Goal: Task Accomplishment & Management: Manage account settings

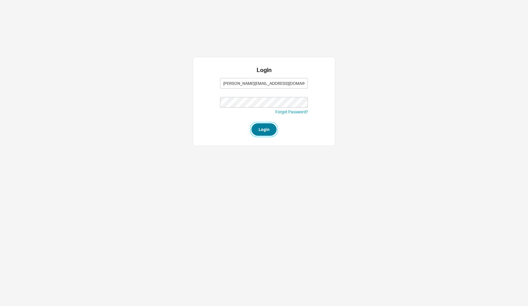
click at [270, 131] on button "Login" at bounding box center [263, 129] width 25 height 13
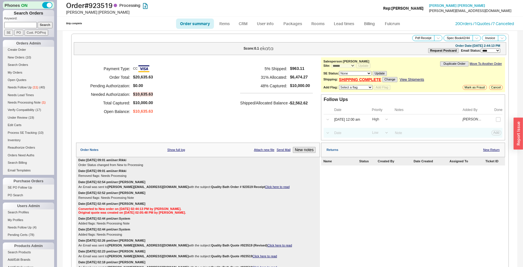
select select "*"
select select "LOW"
select select "3"
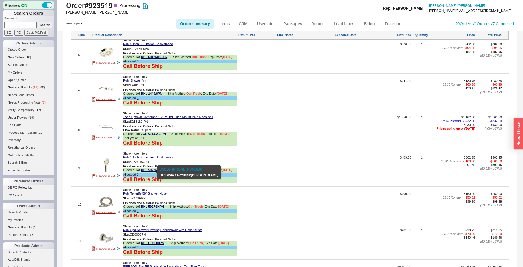
scroll to position [668, 0]
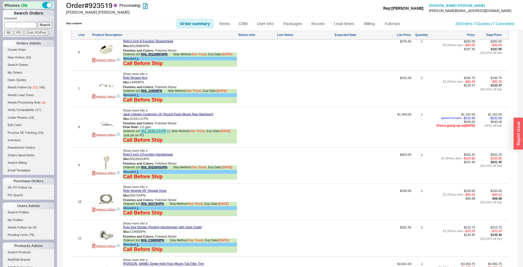
click at [152, 133] on link "JCL S218-2.0-PN" at bounding box center [153, 131] width 25 height 4
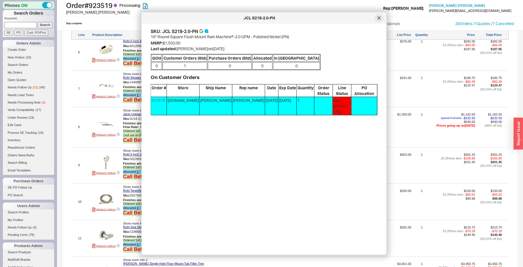
click at [378, 20] on div at bounding box center [379, 17] width 9 height 9
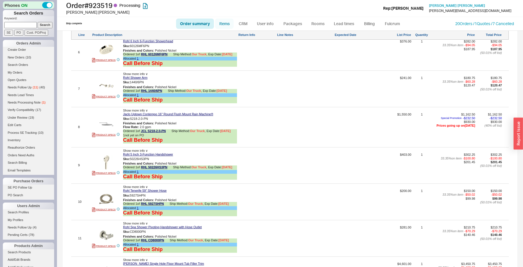
click at [228, 22] on link "Items" at bounding box center [224, 24] width 19 height 10
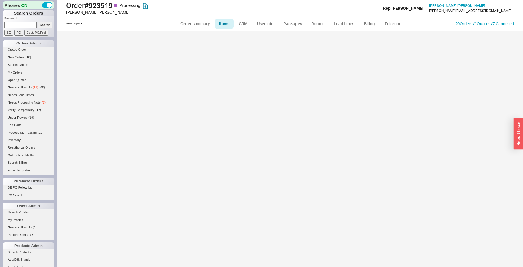
select select "3"
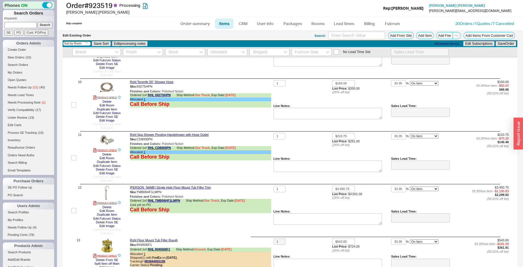
scroll to position [320, 0]
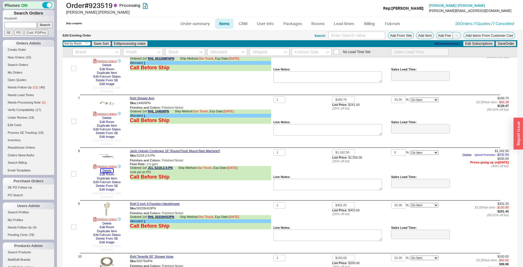
click at [106, 170] on button "Delete" at bounding box center [107, 171] width 13 height 4
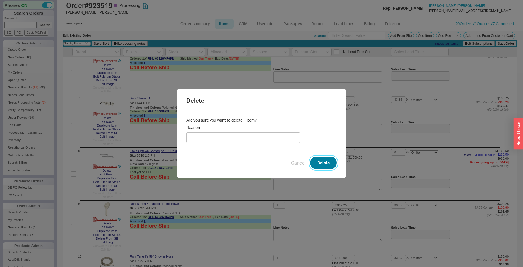
click at [322, 159] on button "Delete" at bounding box center [323, 162] width 26 height 13
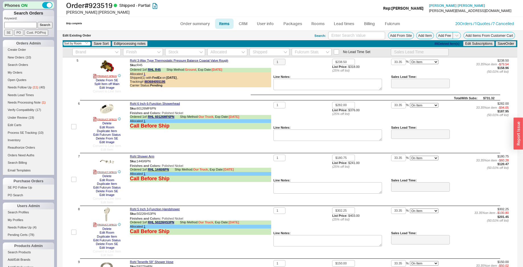
scroll to position [145, 0]
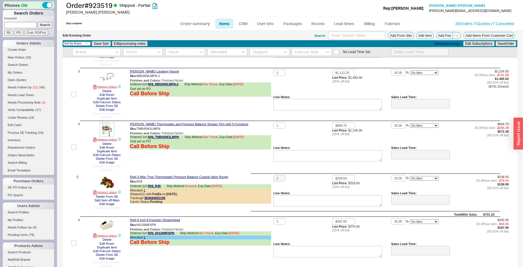
click at [107, 130] on img at bounding box center [107, 129] width 14 height 14
click at [196, 26] on link "Order summary" at bounding box center [195, 24] width 38 height 10
select select "*"
select select "LOW"
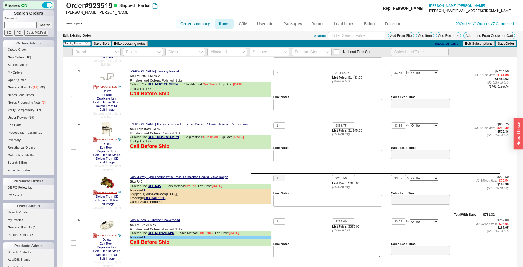
select select "3"
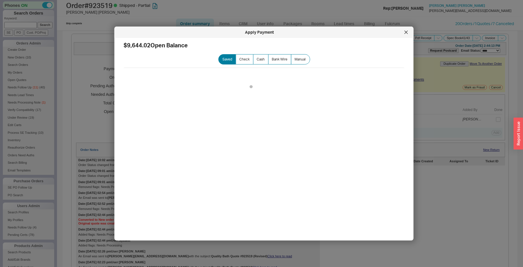
scroll to position [203, 0]
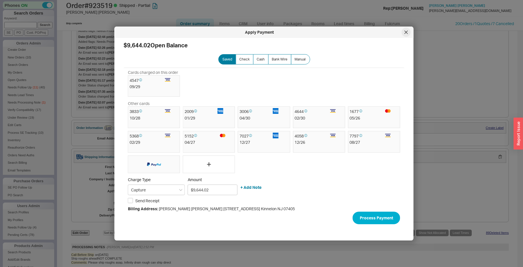
click at [409, 30] on div at bounding box center [406, 32] width 9 height 9
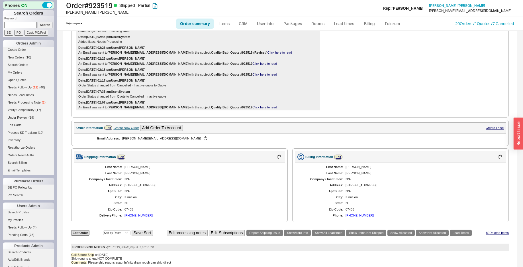
click at [136, 217] on div "201-749-0970" at bounding box center [139, 215] width 28 height 4
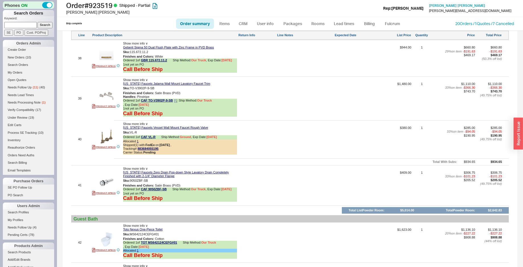
scroll to position [1946, 0]
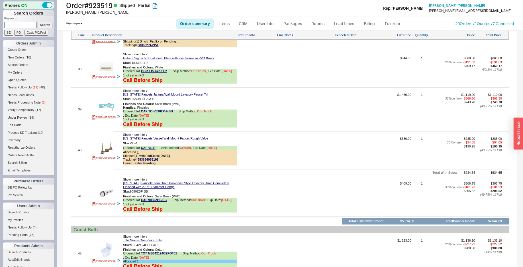
click at [106, 105] on img at bounding box center [106, 106] width 14 height 14
click at [221, 23] on link "Items" at bounding box center [224, 24] width 19 height 10
select select "3"
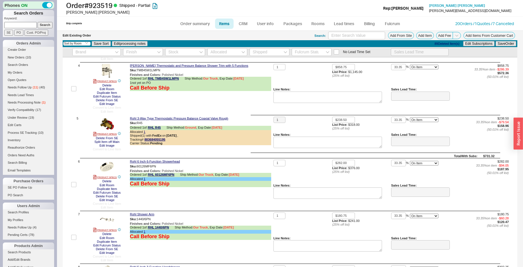
scroll to position [203, 0]
click at [117, 140] on button "Split Item off Main" at bounding box center [107, 142] width 28 height 4
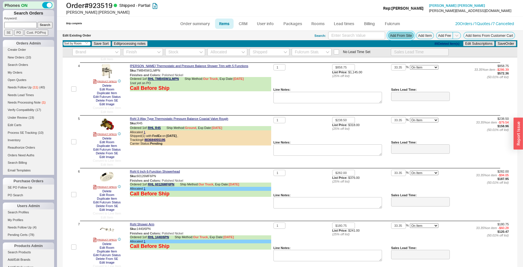
click at [388, 36] on button "Add From Site" at bounding box center [401, 35] width 26 height 7
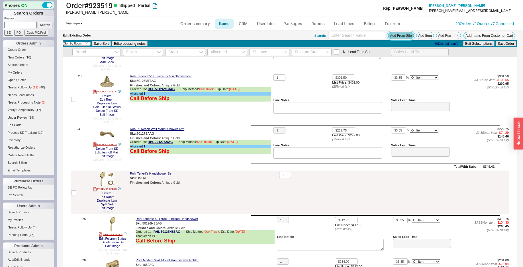
scroll to position [1191, 0]
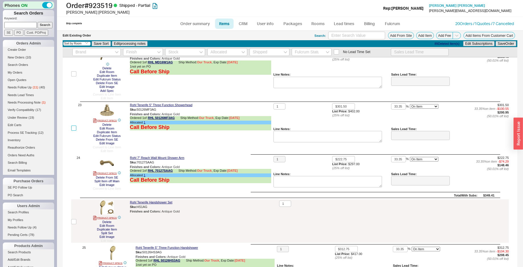
click at [74, 130] on input "checkbox" at bounding box center [73, 127] width 5 height 5
checkbox input "true"
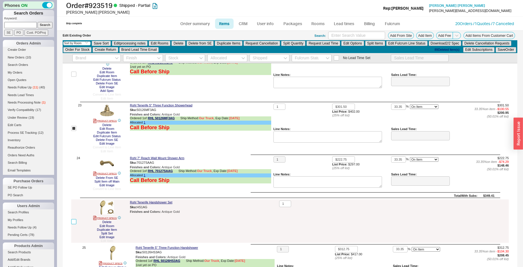
click at [75, 220] on input "checkbox" at bounding box center [73, 221] width 5 height 5
checkbox input "true"
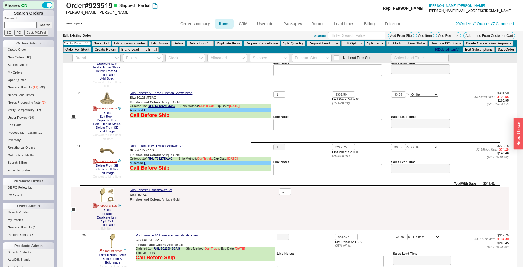
scroll to position [1255, 0]
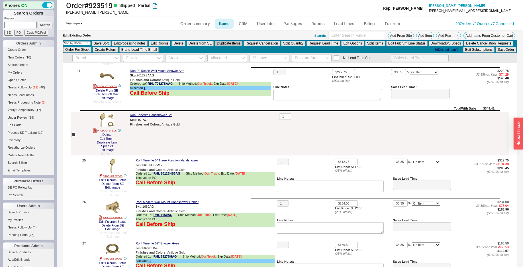
click at [234, 44] on button "Duplicate Items" at bounding box center [229, 43] width 28 height 5
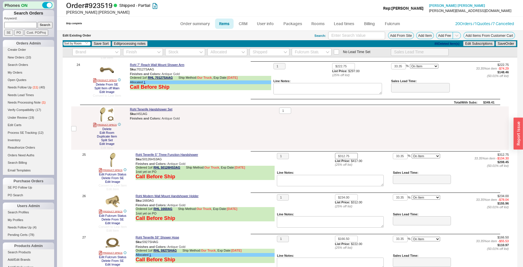
checkbox input "false"
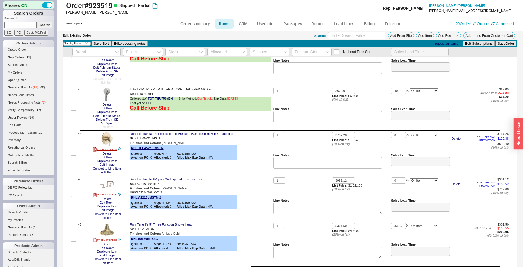
scroll to position [2267, 0]
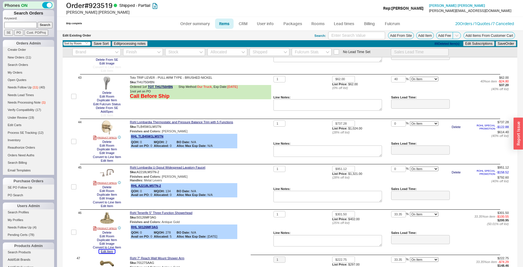
click at [112, 251] on button "Edit Item" at bounding box center [107, 251] width 16 height 4
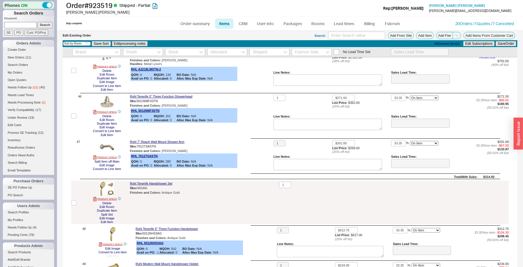
scroll to position [2412, 0]
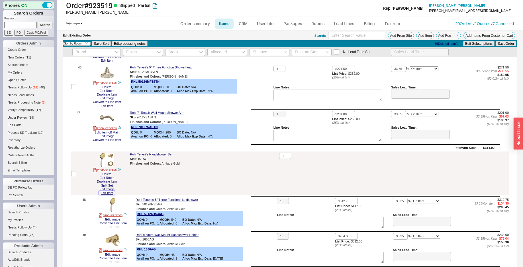
click at [108, 194] on button "Edit Item" at bounding box center [107, 193] width 16 height 4
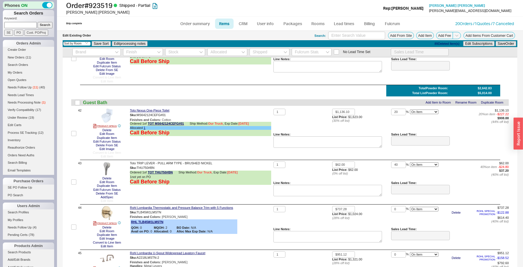
scroll to position [2179, 0]
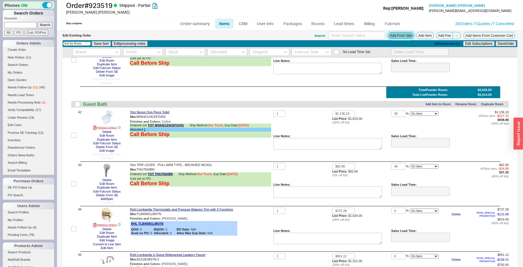
click at [391, 36] on button "Add From Site" at bounding box center [401, 35] width 26 height 7
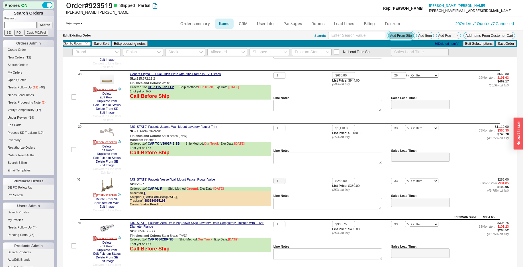
scroll to position [1976, 0]
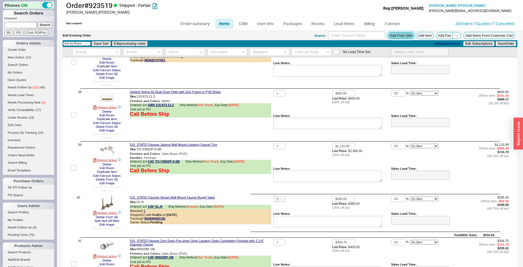
click at [401, 33] on button "Add From Site" at bounding box center [401, 35] width 26 height 7
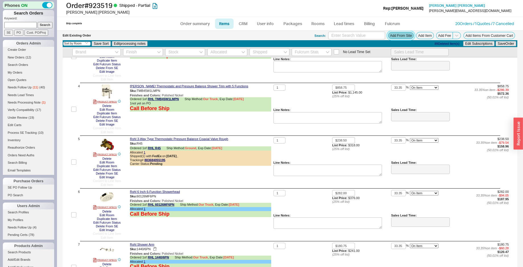
scroll to position [148, 0]
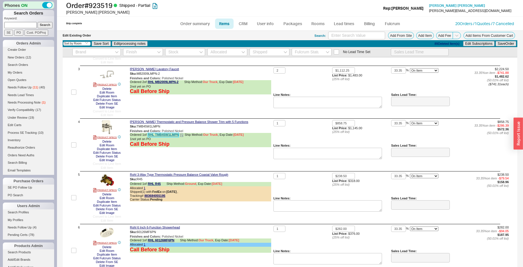
click at [161, 135] on link "RHL TMB45W1LMPN" at bounding box center [163, 135] width 31 height 4
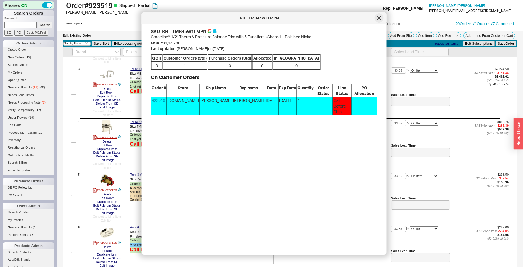
click at [379, 18] on icon at bounding box center [378, 18] width 3 height 3
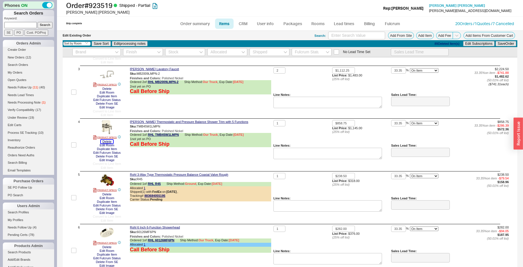
click at [108, 141] on button "Delete" at bounding box center [107, 142] width 13 height 4
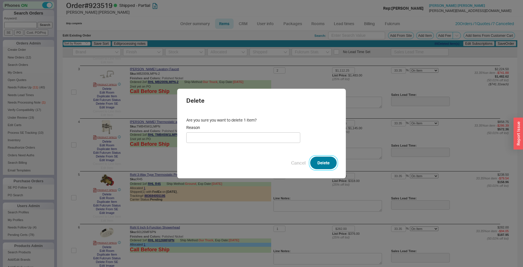
click at [318, 159] on button "Delete" at bounding box center [323, 162] width 26 height 13
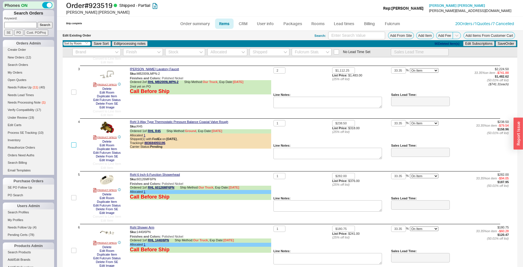
click at [75, 142] on input "checkbox" at bounding box center [73, 144] width 5 height 5
checkbox input "true"
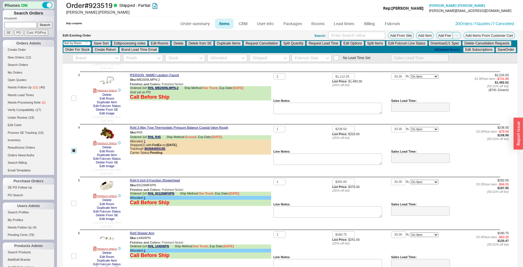
scroll to position [153, 0]
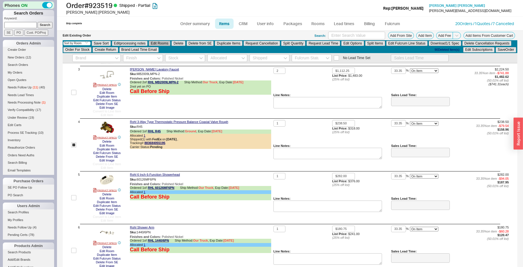
click at [162, 42] on button "Edit Rooms" at bounding box center [160, 43] width 22 height 5
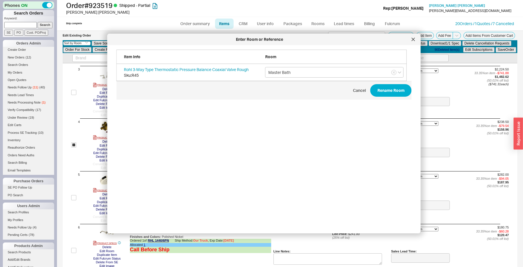
scroll to position [170, 295]
click at [308, 74] on input "Master Bath" at bounding box center [334, 72] width 138 height 11
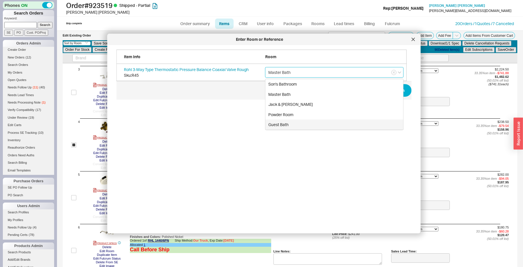
click at [303, 123] on div "Guest Bath" at bounding box center [335, 124] width 138 height 10
type input "Guest Bath"
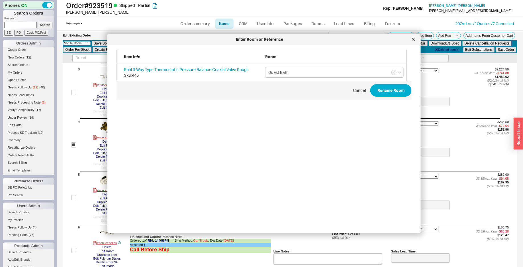
click at [381, 84] on span "Cancel Rename Room" at bounding box center [264, 90] width 295 height 19
click at [381, 92] on button "Rename Room" at bounding box center [390, 90] width 41 height 13
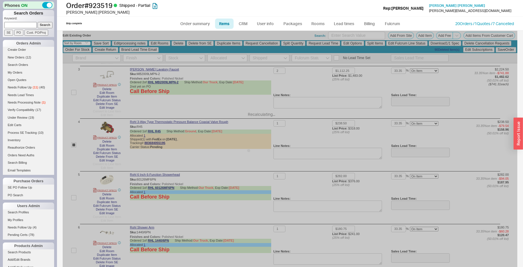
checkbox input "false"
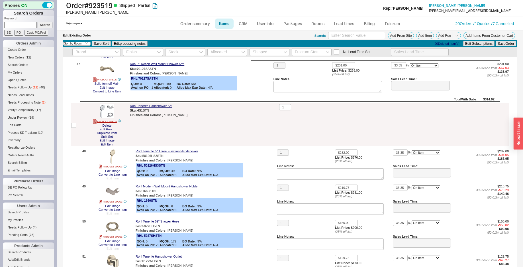
scroll to position [2647, 0]
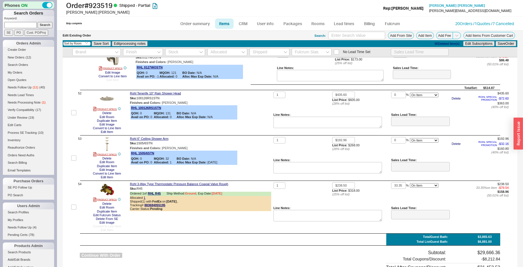
click at [105, 258] on button "Continue With Order" at bounding box center [101, 254] width 42 height 5
select select "*"
select select "LOW"
select select "3"
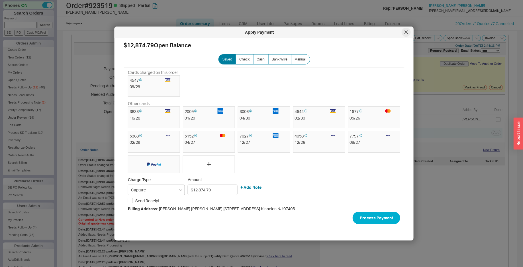
click at [405, 31] on icon at bounding box center [406, 32] width 3 height 3
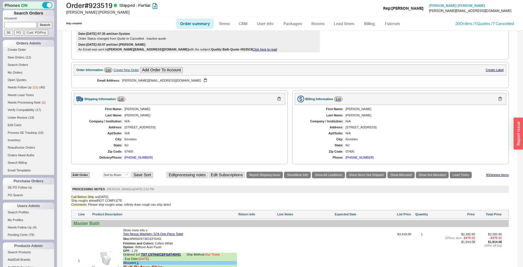
scroll to position [262, 0]
click at [77, 176] on link "Edit Order" at bounding box center [80, 174] width 18 height 5
select select "3"
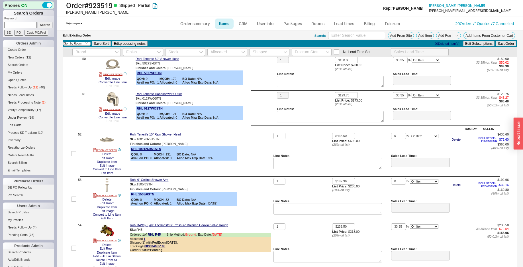
scroll to position [2813, 0]
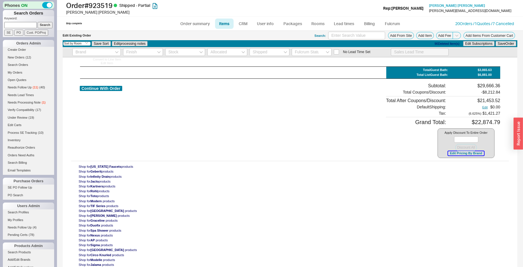
click at [467, 155] on button "Edit Pricing By Brand" at bounding box center [466, 153] width 36 height 4
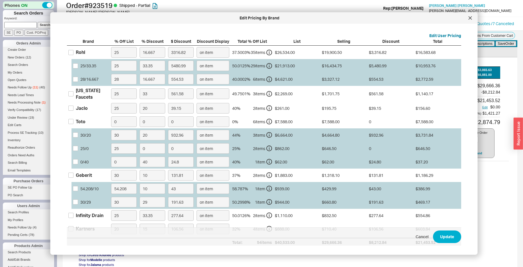
click at [81, 51] on div "Rohl" at bounding box center [80, 52] width 9 height 6
click at [74, 51] on input "Rohl" at bounding box center [70, 52] width 5 height 5
checkbox input "true"
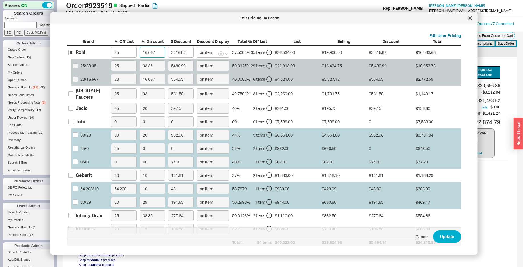
drag, startPoint x: 162, startPoint y: 52, endPoint x: 132, endPoint y: 49, distance: 29.4
click at [140, 49] on input "16.667" at bounding box center [153, 52] width 26 height 11
type input "3"
type input "597.01"
type input "33"
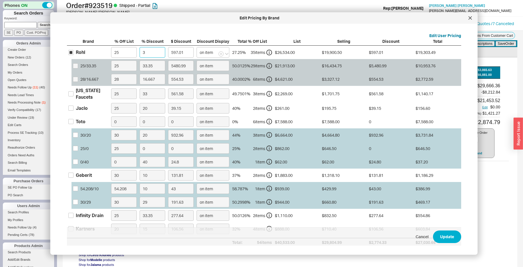
type input "6567.16"
type input "33.3"
type input "6626.87"
type input "33.35"
type input "6636.82"
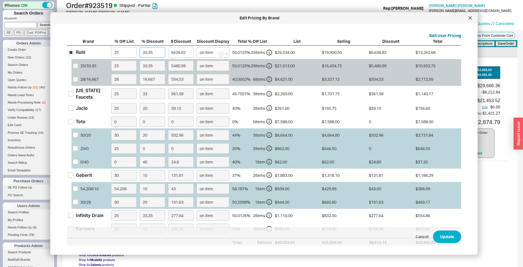
type input "33.35"
click at [82, 151] on div "25 / 0" at bounding box center [84, 149] width 8 height 6
click at [78, 151] on input "25 / 0" at bounding box center [75, 148] width 5 height 5
checkbox input "true"
drag, startPoint x: 150, startPoint y: 150, endPoint x: 134, endPoint y: 151, distance: 16.0
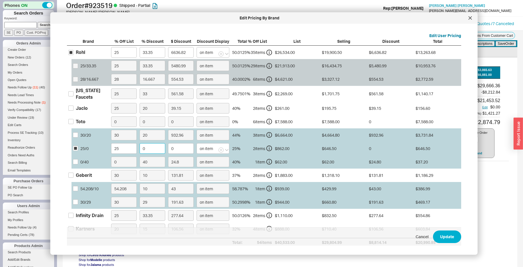
click at [140, 151] on input "0" at bounding box center [153, 148] width 26 height 11
drag, startPoint x: 126, startPoint y: 148, endPoint x: 111, endPoint y: 148, distance: 16.0
click at [111, 148] on input "25" at bounding box center [124, 148] width 26 height 11
type input "30"
type input "2"
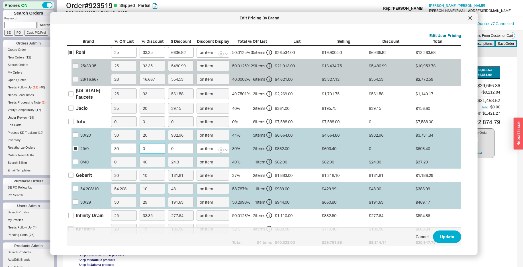
type input "12.07"
type input "20"
type input "120.68"
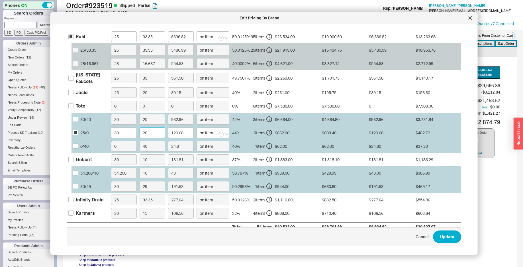
scroll to position [29, 0]
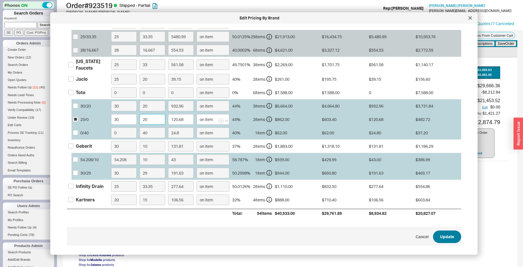
type input "20"
click at [437, 241] on button "Update" at bounding box center [447, 236] width 28 height 13
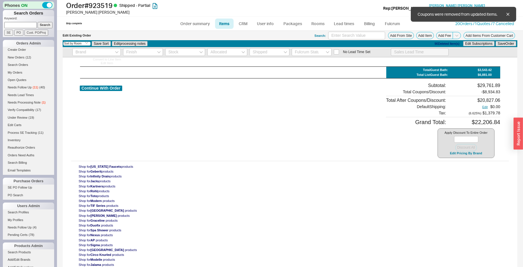
type input "$858.75"
type input "33.35"
type input "$193.50"
type input "33.35"
type input "$517.30"
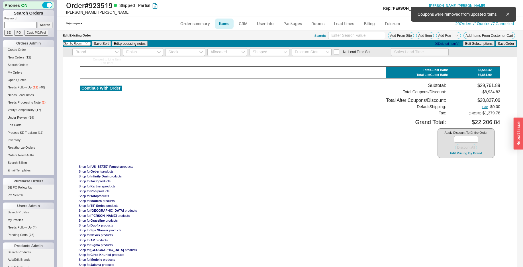
type input "20"
type input "$86.10"
type input "20"
type input "$768.00"
type input "33.35"
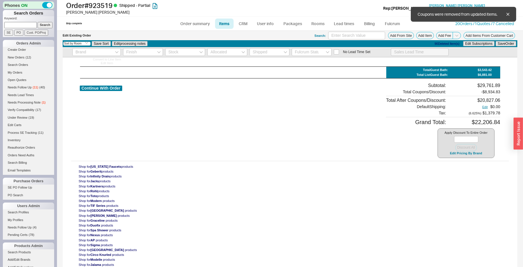
type input "$990.75"
type input "33.35"
type input "$453.75"
type input "33.35"
type input "$201.00"
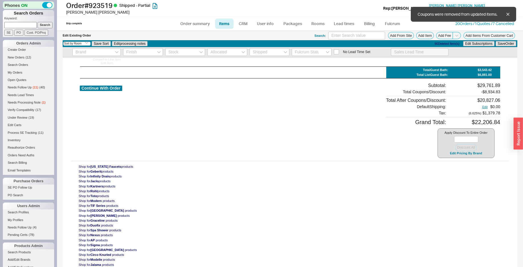
type input "33.35"
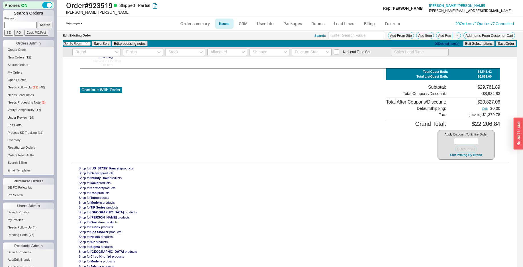
click at [111, 86] on div "Continue With Order" at bounding box center [101, 121] width 42 height 75
click at [109, 90] on button "Continue With Order" at bounding box center [101, 89] width 42 height 5
select select "*"
select select "LOW"
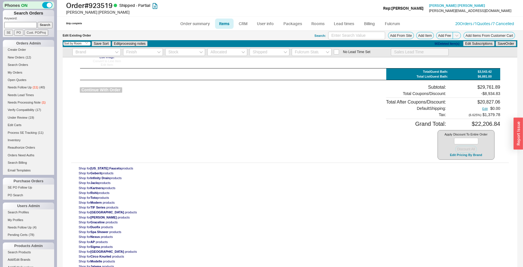
select select "3"
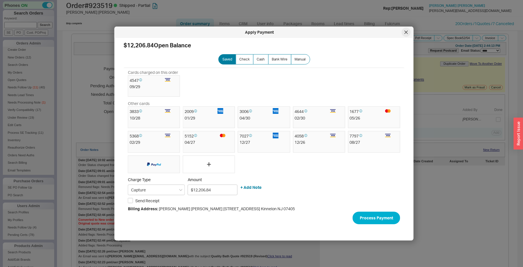
click at [407, 31] on icon at bounding box center [406, 31] width 3 height 3
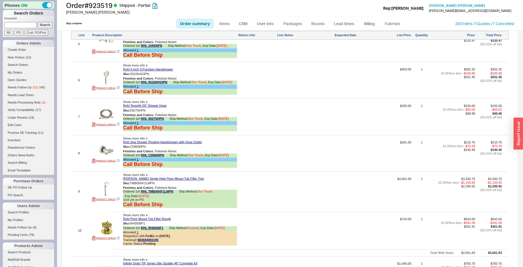
scroll to position [552, 0]
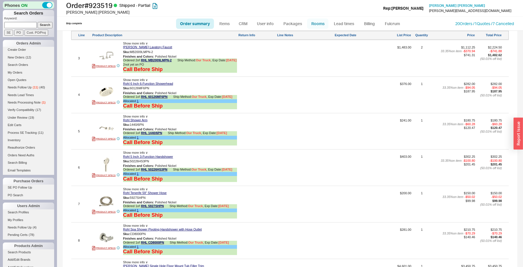
click at [317, 27] on link "Rooms" at bounding box center [317, 24] width 21 height 10
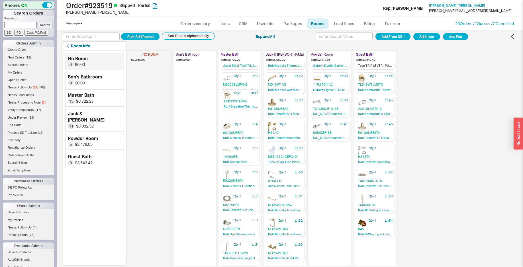
scroll to position [44, 0]
drag, startPoint x: 237, startPoint y: 254, endPoint x: 238, endPoint y: 111, distance: 143.3
click at [238, 111] on div "NO ROOM Total: $0.00 Son's Bathroom Total: $0.00 Master Bath Total: $8,722.27 Q…" at bounding box center [263, 114] width 268 height 215
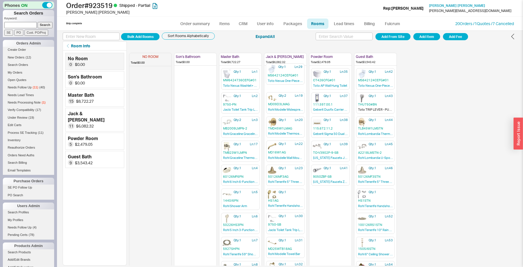
drag, startPoint x: 281, startPoint y: 200, endPoint x: 283, endPoint y: 74, distance: 126.2
click at [283, 74] on div "NO ROOM Total: $0.00 Son's Bathroom Total: $0.00 Master Bath Total: $8,722.27 Q…" at bounding box center [263, 157] width 268 height 215
drag, startPoint x: 277, startPoint y: 218, endPoint x: 279, endPoint y: 97, distance: 120.8
click at [279, 97] on div "NO ROOM Total: $0.00 Son's Bathroom Total: $0.00 Master Bath Total: $8,722.27 Q…" at bounding box center [263, 157] width 268 height 215
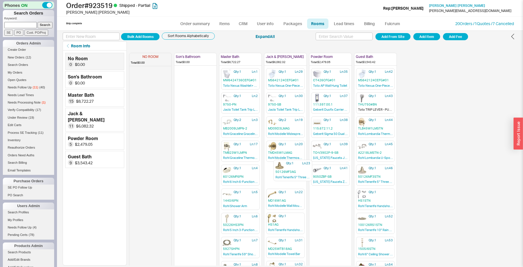
drag, startPoint x: 278, startPoint y: 198, endPoint x: 277, endPoint y: 170, distance: 28.2
click at [277, 170] on div "NO ROOM Total: $0.00 Son's Bathroom Total: $0.00 Master Bath Total: $8,722.27 Q…" at bounding box center [263, 157] width 268 height 215
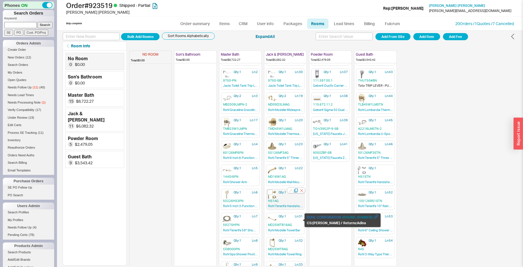
scroll to position [29, 0]
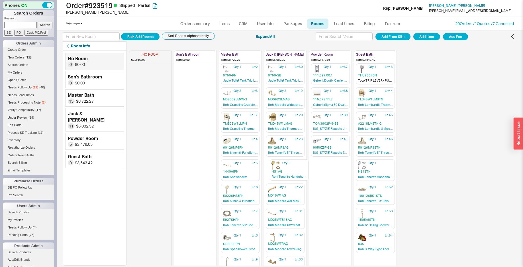
drag, startPoint x: 282, startPoint y: 195, endPoint x: 287, endPoint y: 171, distance: 25.3
click at [287, 171] on div "NO ROOM Total: $0.00 Son's Bathroom Total: $0.00 Master Bath Total: $8,722.27 Q…" at bounding box center [263, 128] width 268 height 215
click at [194, 25] on link "Order summary" at bounding box center [195, 24] width 38 height 10
select select "*"
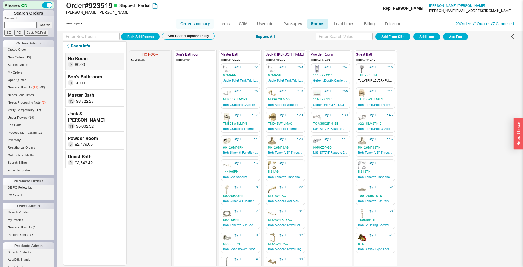
select select "LOW"
select select "3"
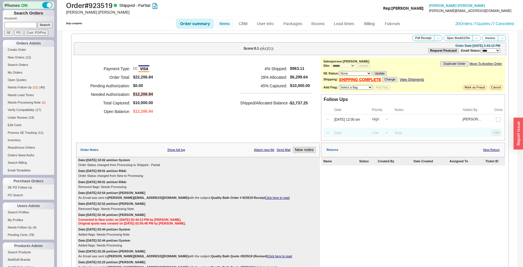
click at [221, 23] on link "Items" at bounding box center [224, 24] width 19 height 10
select select "3"
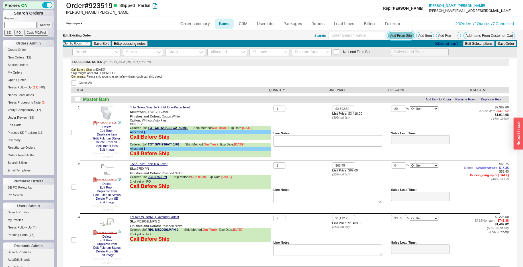
drag, startPoint x: 387, startPoint y: 34, endPoint x: 381, endPoint y: 39, distance: 8.3
click at [388, 34] on button "Add From Site" at bounding box center [401, 35] width 26 height 7
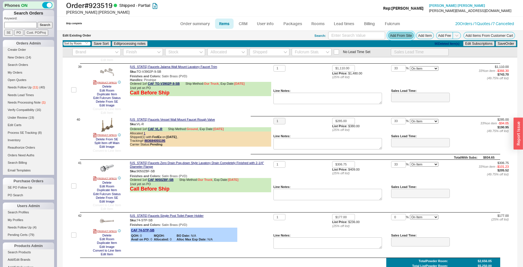
scroll to position [2092, 0]
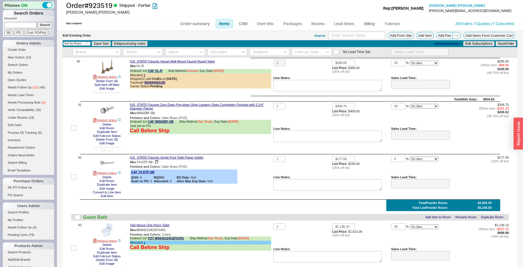
click at [266, 165] on div "Sku: 74-STP-SB" at bounding box center [200, 161] width 141 height 5
click at [399, 34] on button "Add From Site" at bounding box center [401, 35] width 26 height 7
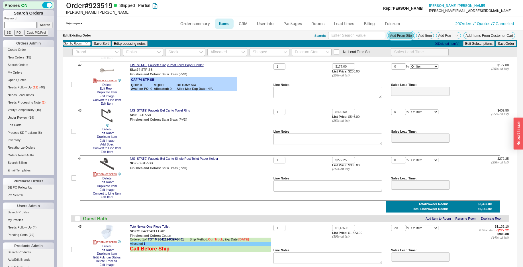
scroll to position [2179, 0]
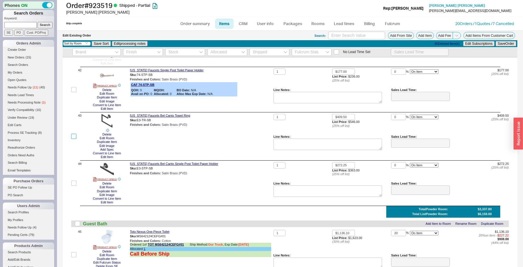
click at [75, 136] on input "checkbox" at bounding box center [73, 136] width 5 height 5
checkbox input "true"
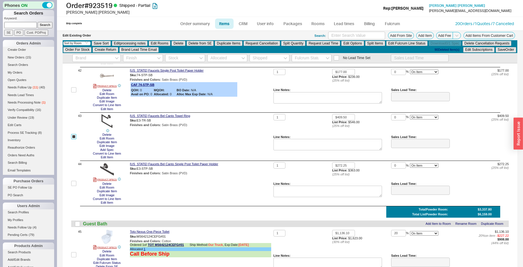
click at [75, 136] on input "checkbox" at bounding box center [73, 136] width 5 height 5
checkbox input "false"
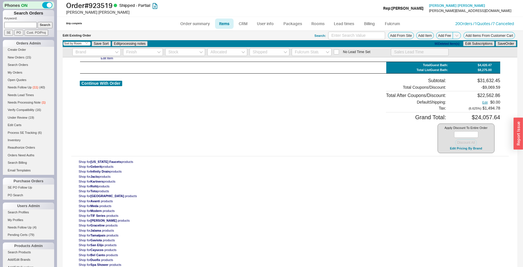
scroll to position [3201, 0]
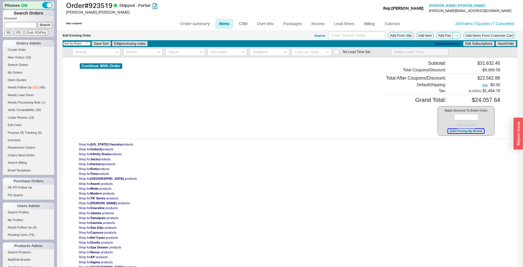
click at [469, 131] on button "Edit Pricing By Brand" at bounding box center [466, 131] width 36 height 4
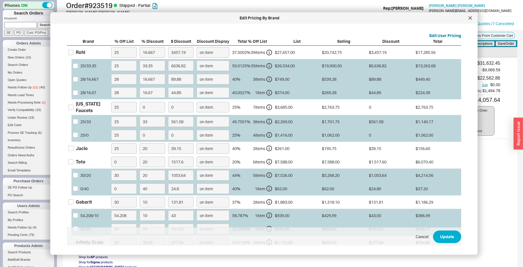
click at [84, 110] on div "[US_STATE] Faucets" at bounding box center [92, 107] width 32 height 13
click at [74, 110] on input "[US_STATE] Faucets" at bounding box center [70, 107] width 5 height 5
checkbox input "true"
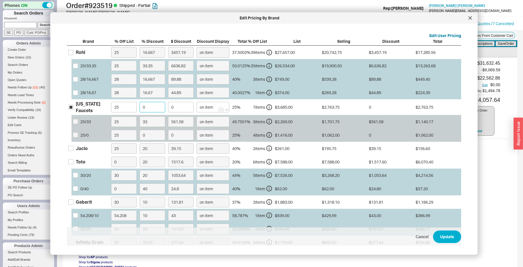
drag, startPoint x: 148, startPoint y: 109, endPoint x: 143, endPoint y: 109, distance: 4.6
click at [143, 109] on input "0" at bounding box center [153, 107] width 26 height 11
type input "3"
type input "82.91"
type input "33"
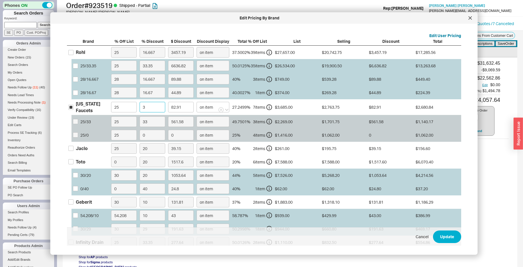
type input "912.04"
type input "33"
click at [433, 230] on button "Update" at bounding box center [447, 236] width 28 height 13
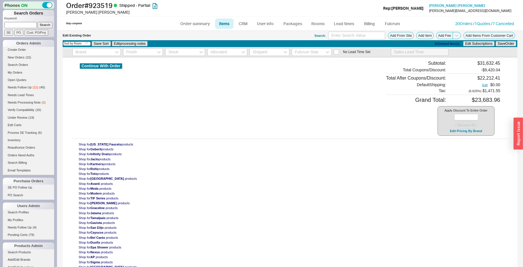
type input "33"
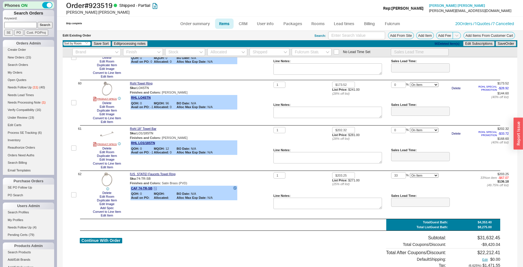
scroll to position [3085, 0]
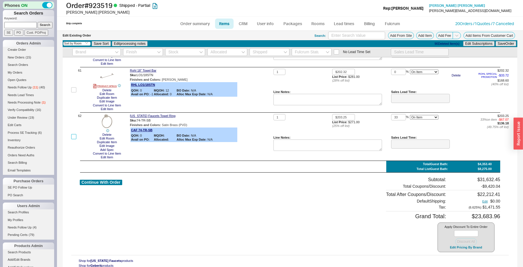
click at [72, 135] on input "checkbox" at bounding box center [73, 136] width 5 height 5
checkbox input "true"
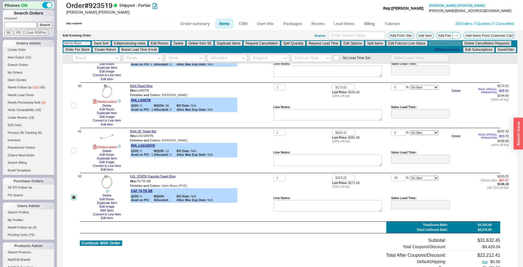
scroll to position [3004, 0]
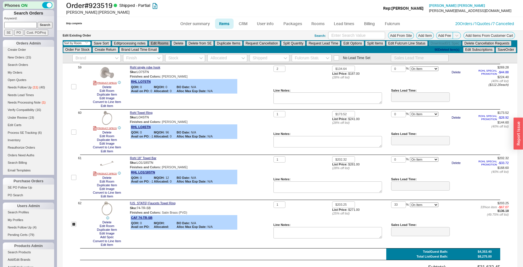
click at [158, 43] on button "Edit Rooms" at bounding box center [160, 43] width 22 height 5
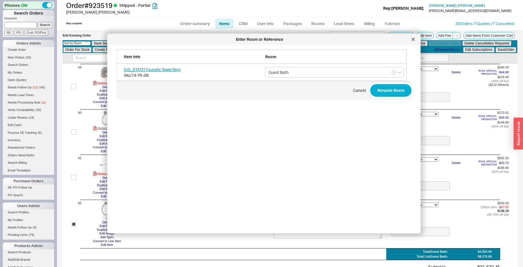
scroll to position [170, 295]
click at [294, 74] on input "Guest Bath" at bounding box center [334, 72] width 138 height 11
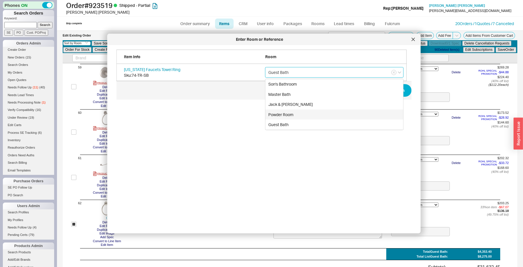
click at [298, 115] on div "Powder Room" at bounding box center [335, 114] width 138 height 10
type input "Powder Room"
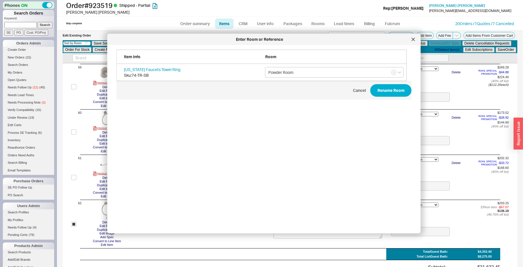
click at [368, 84] on div "Cancel Rename Room" at bounding box center [264, 90] width 295 height 13
click at [372, 87] on button "Rename Room" at bounding box center [390, 90] width 41 height 13
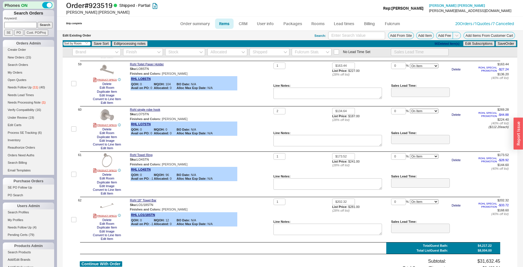
checkbox input "false"
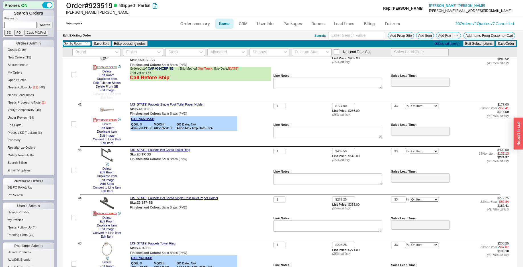
scroll to position [2174, 0]
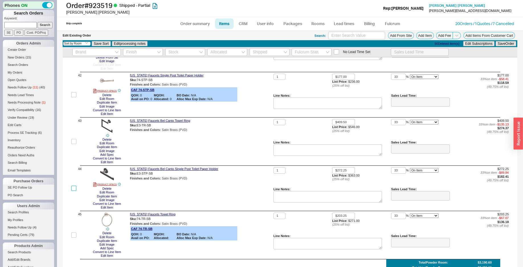
click at [75, 187] on input "checkbox" at bounding box center [73, 187] width 5 height 5
checkbox input "true"
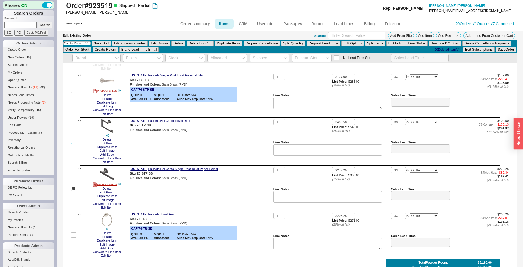
click at [74, 142] on input "checkbox" at bounding box center [73, 141] width 5 height 5
checkbox input "true"
click at [179, 42] on button "Delete" at bounding box center [179, 43] width 14 height 5
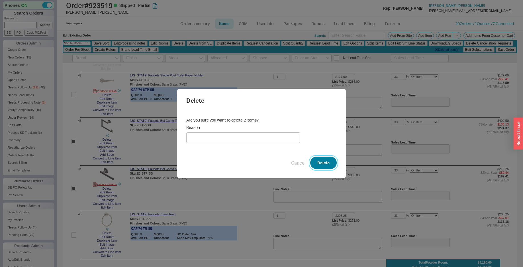
click at [319, 159] on button "Delete" at bounding box center [323, 162] width 26 height 13
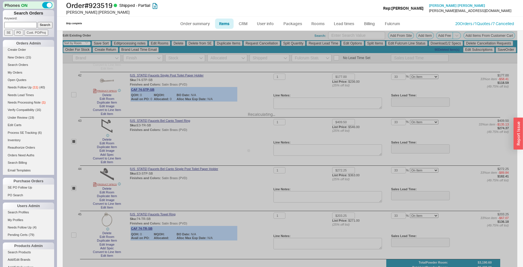
checkbox input "false"
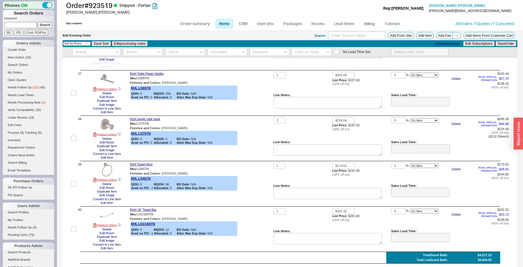
scroll to position [3104, 0]
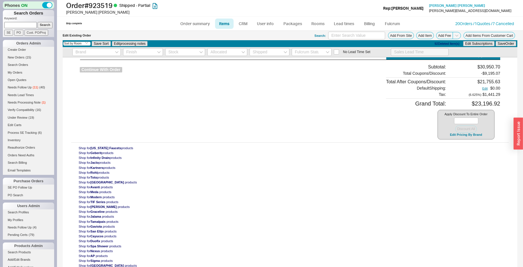
click at [117, 68] on button "Continue With Order" at bounding box center [101, 69] width 42 height 5
select select "*"
select select "LOW"
select select "3"
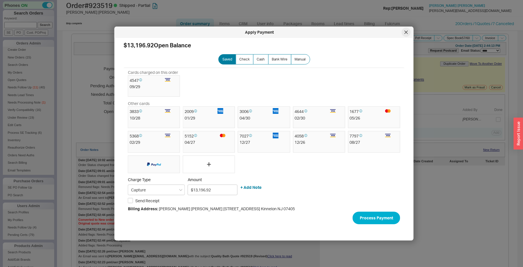
click at [407, 32] on icon at bounding box center [406, 31] width 3 height 3
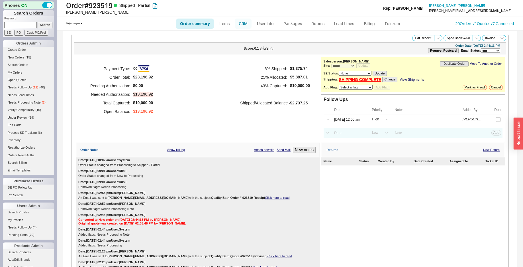
click at [242, 20] on link "CRM" at bounding box center [243, 24] width 17 height 10
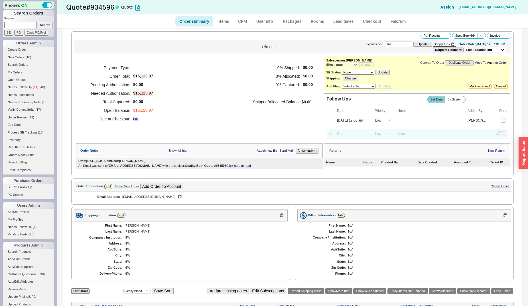
select select "*"
select select "LOW"
select select "2"
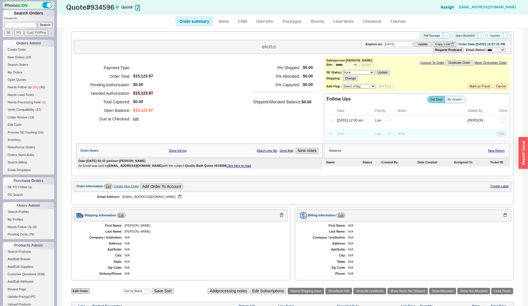
click at [226, 168] on link "Click here to read" at bounding box center [238, 165] width 25 height 3
click at [21, 25] on input at bounding box center [20, 25] width 32 height 6
type input "914346"
click at [38, 22] on input "Search" at bounding box center [45, 25] width 15 height 6
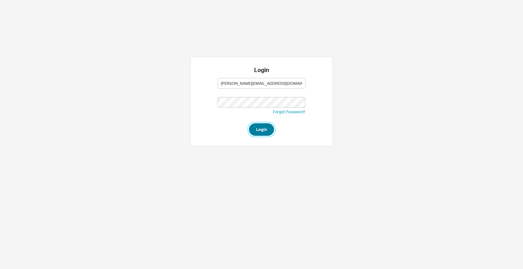
click at [256, 132] on button "Login" at bounding box center [261, 129] width 25 height 13
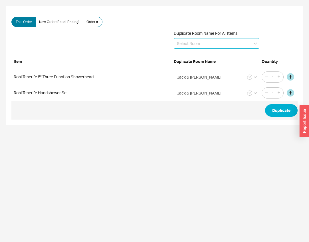
click at [195, 48] on input at bounding box center [216, 43] width 85 height 11
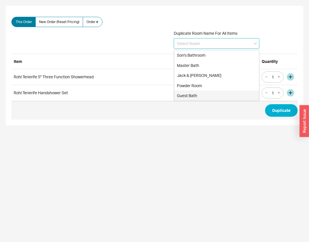
click at [196, 93] on div "Guest Bath" at bounding box center [216, 96] width 85 height 10
type input "Guest Bath"
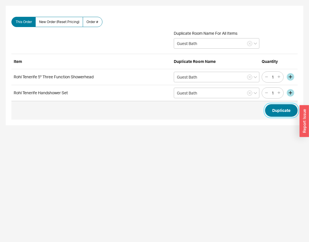
click at [277, 107] on button "Duplicate" at bounding box center [281, 110] width 32 height 13
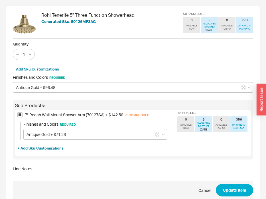
click at [52, 93] on div "+ Add Sku Customizations Finishes and Colors Required Antique Gold + $96.48 Sub…" at bounding box center [133, 111] width 240 height 97
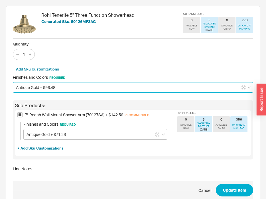
click at [52, 87] on input "Antique Gold + $96.48" at bounding box center [133, 87] width 240 height 11
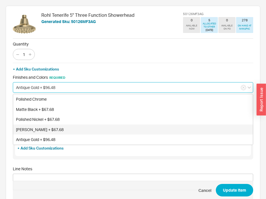
click at [49, 127] on div "[PERSON_NAME] + $67.68" at bounding box center [133, 130] width 240 height 10
type input "[PERSON_NAME] + $67.68"
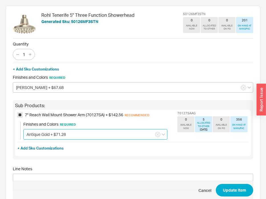
click at [49, 133] on input "Antique Gold + $71.28" at bounding box center [95, 134] width 144 height 11
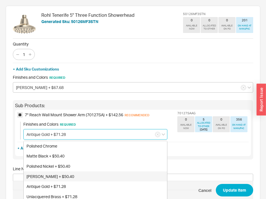
click at [45, 177] on div "Satin Nickel + $50.40" at bounding box center [95, 177] width 143 height 10
type input "Satin Nickel + $50.40"
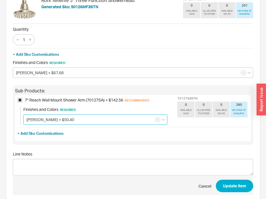
scroll to position [25, 0]
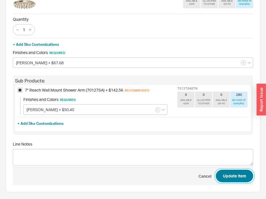
click at [225, 176] on button "Update Item" at bounding box center [234, 176] width 37 height 13
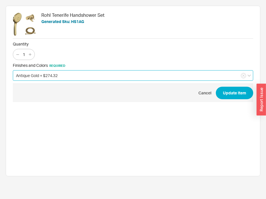
click at [85, 78] on input "Antique Gold + $274.32" at bounding box center [133, 75] width 240 height 11
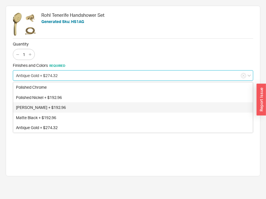
click at [79, 106] on div "[PERSON_NAME] + $192.96" at bounding box center [133, 108] width 240 height 10
type input "[PERSON_NAME] + $192.96"
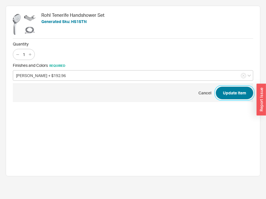
click at [221, 93] on button "Update Item" at bounding box center [234, 93] width 37 height 13
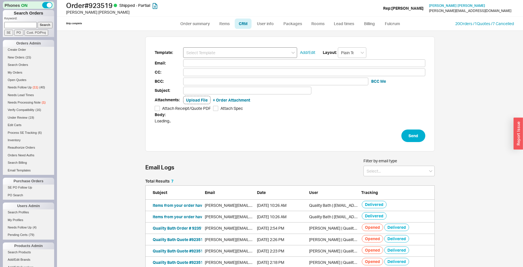
scroll to position [231, 456]
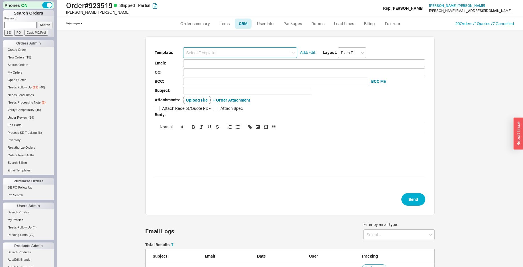
click at [241, 49] on input at bounding box center [240, 52] width 114 height 11
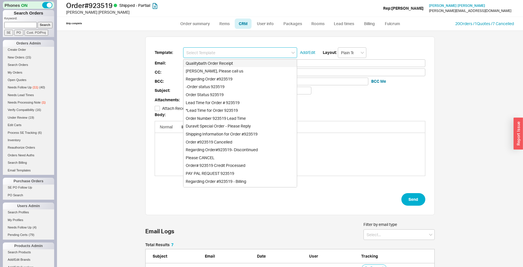
click at [237, 64] on div "Qualitybath Order Receipt" at bounding box center [239, 63] width 113 height 8
type input "Qualitybath Order Receipt"
type input "Receipt"
type input "[PERSON_NAME][EMAIL_ADDRESS][DOMAIN_NAME]"
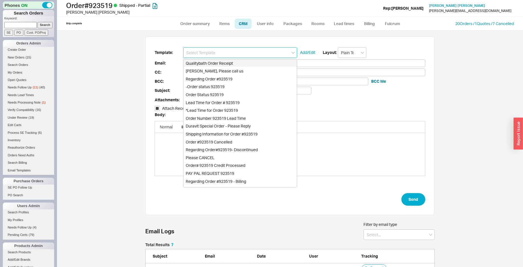
type input "Quality Bath Order # 923519 Receipt"
checkbox input "true"
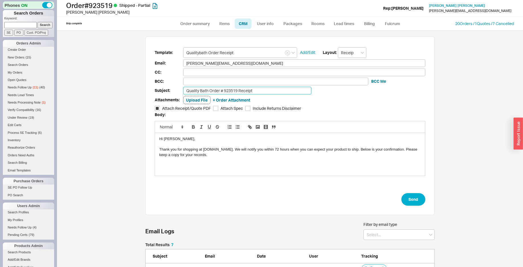
click at [254, 91] on input "Quality Bath Order # 923519 Receipt" at bounding box center [247, 91] width 128 height 8
type input "Quality Bath Order # 923519 Receipt (Revised)"
click at [405, 199] on button "Send" at bounding box center [413, 199] width 24 height 13
select select "*"
select select "LOW"
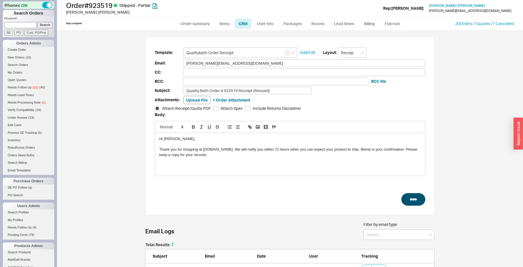
select select "3"
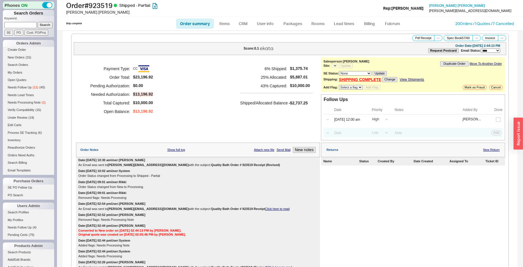
select select "*"
select select "11"
click option "Needs Processing" at bounding box center [0, 0] width 0 height 0
click at [381, 88] on button "Add Flag" at bounding box center [382, 87] width 17 height 5
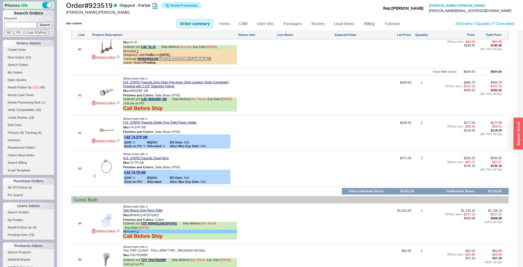
scroll to position [2004, 0]
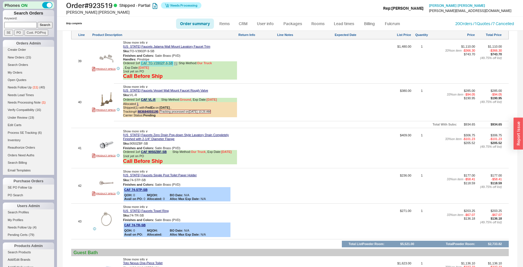
click at [162, 65] on link "CAF TO-V3902P-9-SB" at bounding box center [157, 63] width 32 height 4
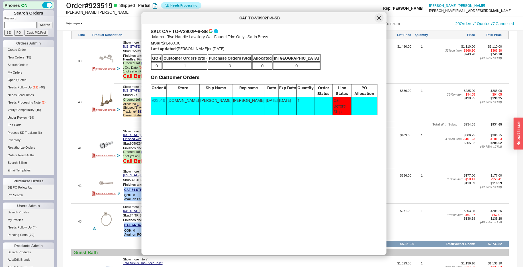
click at [380, 19] on icon at bounding box center [378, 18] width 3 height 3
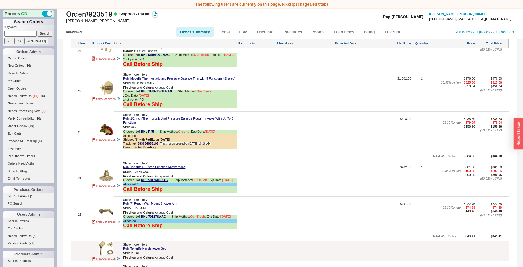
scroll to position [1270, 0]
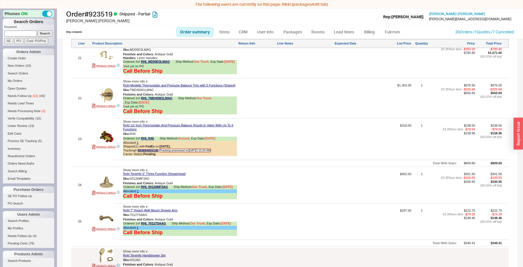
click at [181, 28] on link "Order summary" at bounding box center [195, 32] width 38 height 10
select select "*"
select select "LOW"
select select "3"
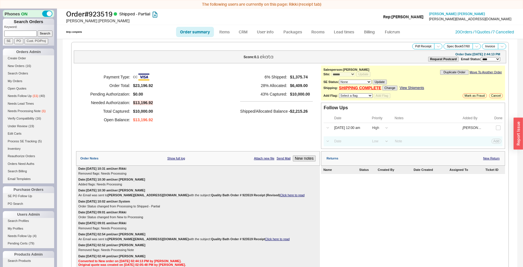
click at [369, 79] on div "**********" at bounding box center [413, 83] width 184 height 35
click at [365, 87] on link "SHIPPING COMPLETE" at bounding box center [360, 87] width 42 height 5
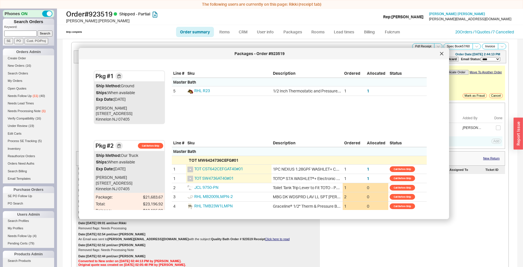
scroll to position [0, 0]
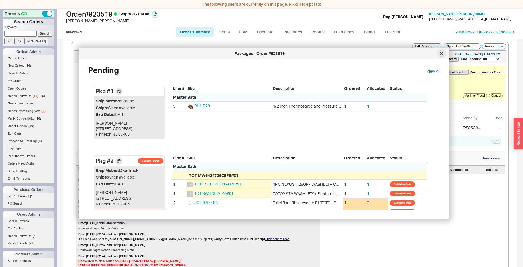
click at [443, 51] on div at bounding box center [441, 53] width 9 height 9
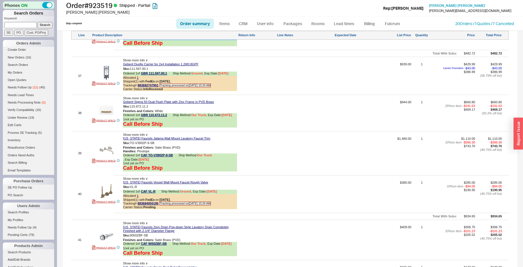
scroll to position [1889, 0]
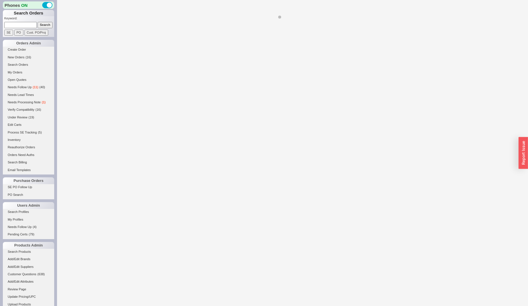
select select "*"
select select "LOW"
select select "3"
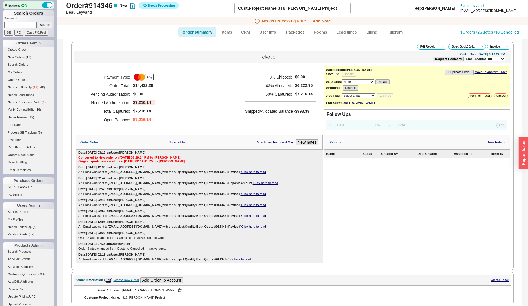
select select "*"
click at [29, 27] on input at bounding box center [20, 25] width 32 height 6
type input "91"
click at [191, 30] on link "Order summary" at bounding box center [197, 32] width 38 height 10
select select "*"
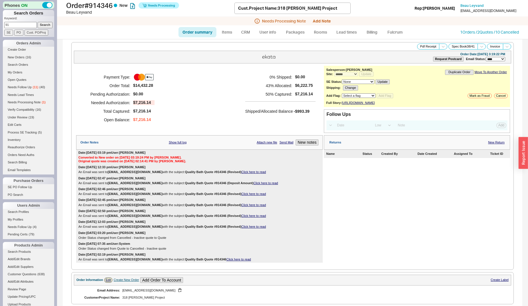
select select "*"
select select "LOW"
select select "3"
click at [188, 29] on link "Order summary" at bounding box center [197, 32] width 38 height 10
select select "*"
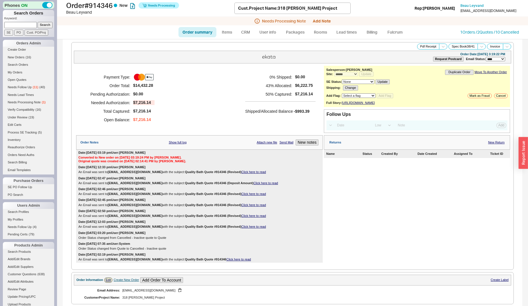
select select "*"
select select "LOW"
select select "3"
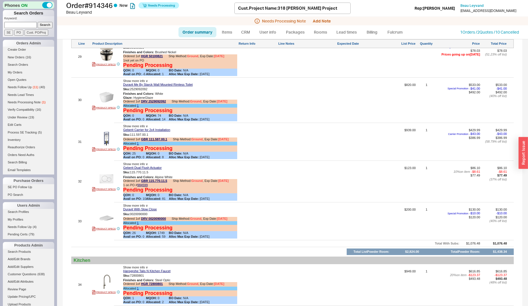
scroll to position [1538, 0]
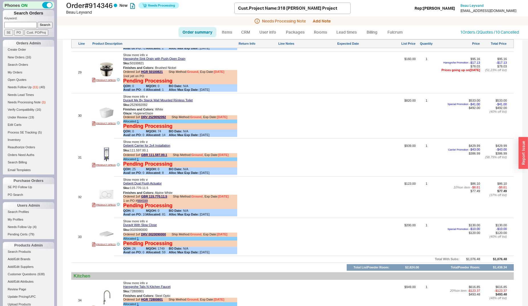
click at [198, 34] on link "Order summary" at bounding box center [197, 32] width 38 height 10
select select "*"
select select "LOW"
select select "3"
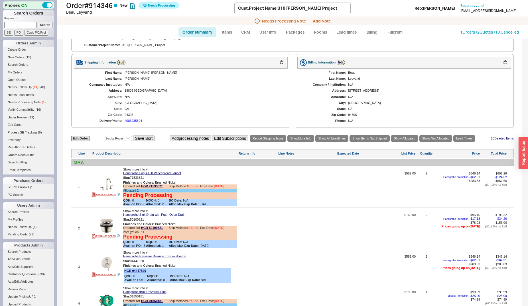
scroll to position [291, 0]
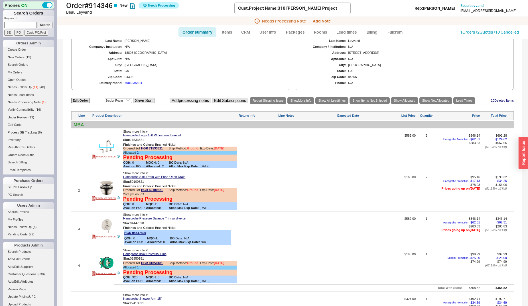
click at [107, 153] on img at bounding box center [106, 146] width 14 height 14
click at [30, 26] on input at bounding box center [20, 25] width 32 height 6
type input "kellner"
click at [38, 22] on input "Search" at bounding box center [45, 25] width 15 height 6
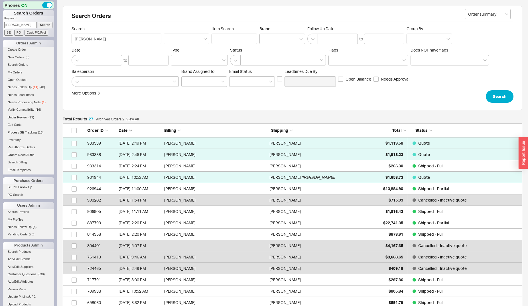
scroll to position [5, 5]
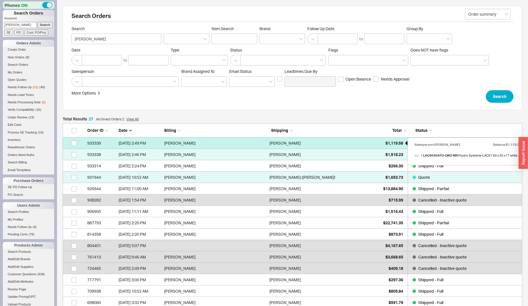
click at [388, 142] on span "$1,119.58" at bounding box center [394, 143] width 18 height 5
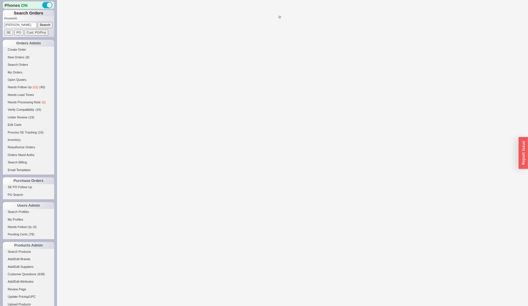
select select "*"
select select "3"
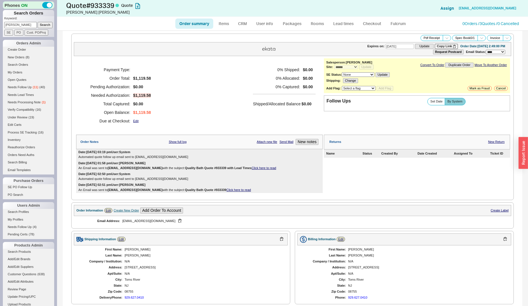
scroll to position [116, 0]
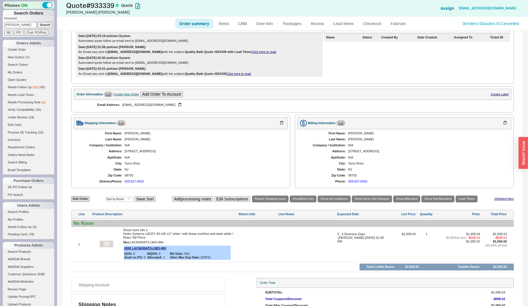
click at [25, 24] on input "kellner" at bounding box center [20, 25] width 32 height 6
type input "adina levy"
click at [38, 22] on input "Search" at bounding box center [45, 25] width 15 height 6
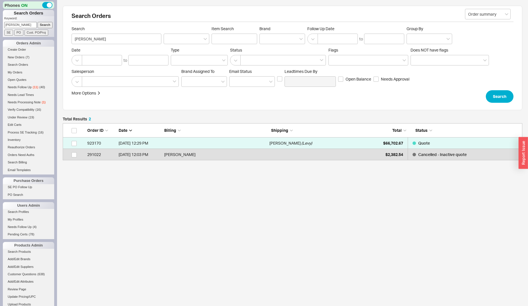
scroll to position [32, 454]
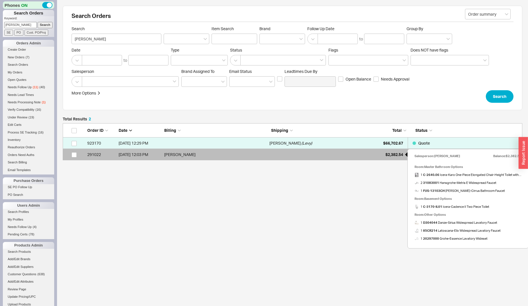
click at [382, 154] on div "$2,382.54" at bounding box center [388, 154] width 28 height 11
select select "*"
select select "LOW"
select select "3"
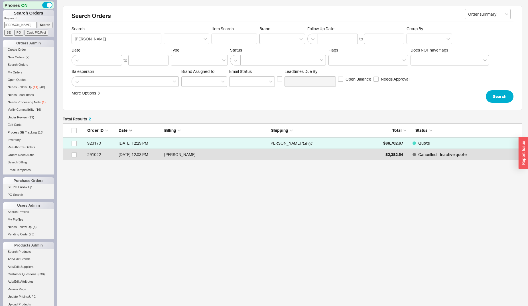
scroll to position [5, 5]
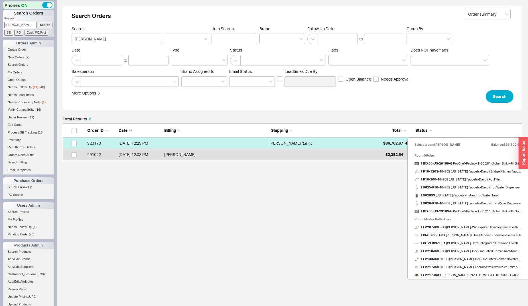
click at [376, 142] on div "$66,702.67" at bounding box center [388, 143] width 28 height 11
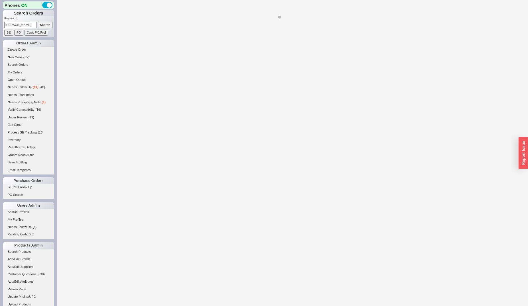
select select "*"
select select "LOW"
select select "3"
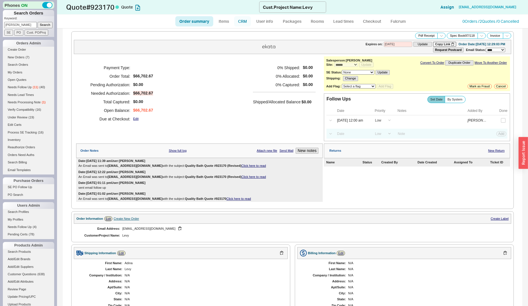
click at [245, 22] on link "CRM" at bounding box center [242, 21] width 17 height 10
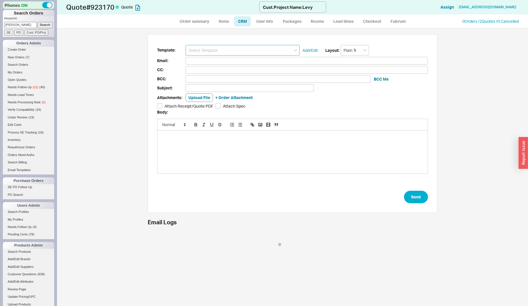
click at [246, 51] on input at bounding box center [242, 50] width 114 height 11
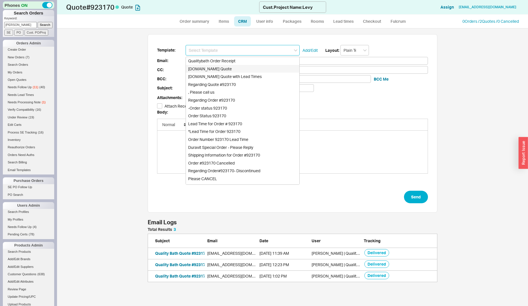
scroll to position [50, 285]
click at [242, 69] on div "Qualitybath.com Quote" at bounding box center [242, 69] width 113 height 8
type input "Qualitybath.com Quote"
type input "Receipt"
type input "rachelgoldinteriors@gmail.com"
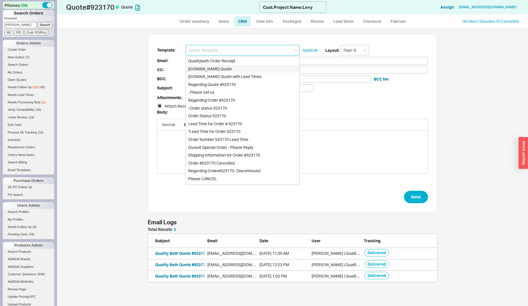
type input "rachelgoldinteriors@gmail.com"
type input "Quality Bath Quote #923170"
checkbox input "true"
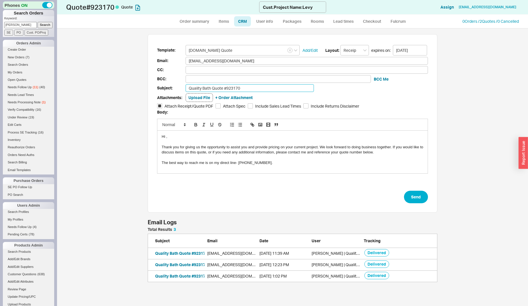
click at [263, 85] on input "Quality Bath Quote #923170" at bounding box center [249, 88] width 128 height 8
click at [261, 88] on input "Quality Bath Quote #923170" at bounding box center [249, 88] width 128 height 8
drag, startPoint x: 242, startPoint y: 88, endPoint x: 265, endPoint y: 92, distance: 23.7
click at [242, 88] on input "Quality Bath Quote #923170 (Any Update?)" at bounding box center [249, 88] width 128 height 8
type input "Quality Bath Quote #923170 (Adina Levy - Any Update?)"
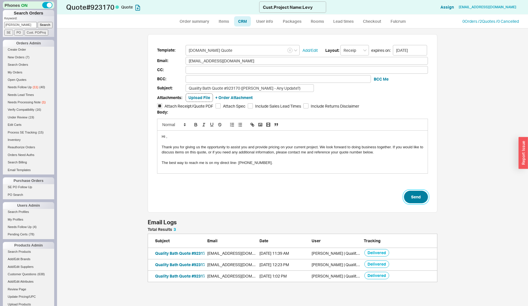
click at [421, 197] on button "Send" at bounding box center [416, 197] width 24 height 13
select select "*"
select select "LOW"
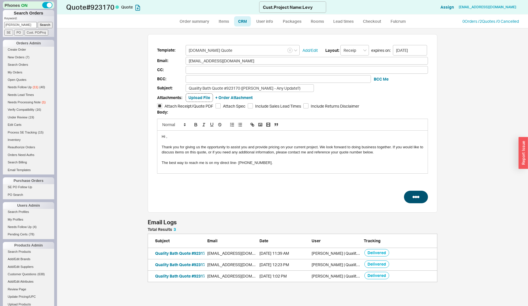
select select "3"
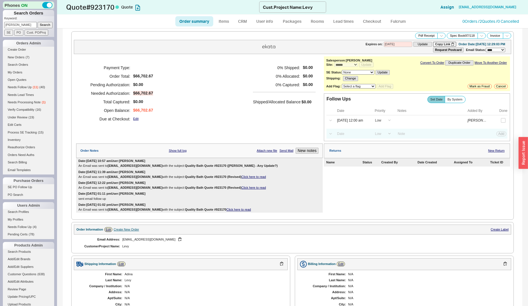
type input "08/22/2025"
click at [23, 25] on input "adina levy" at bounding box center [20, 25] width 32 height 6
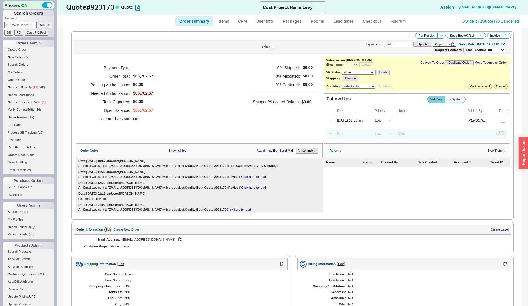
click at [23, 25] on input "adina levy" at bounding box center [20, 25] width 32 height 6
click at [38, 22] on input "Search" at bounding box center [45, 25] width 15 height 6
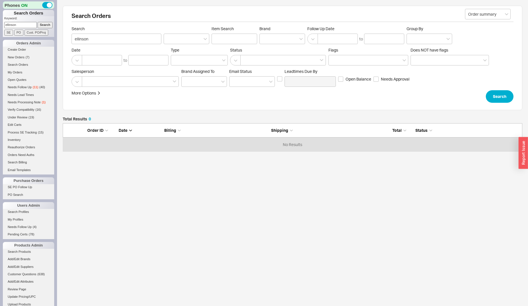
scroll to position [23, 454]
click at [8, 25] on input "ellinson" at bounding box center [20, 25] width 32 height 6
type input "elinson"
click at [38, 22] on input "Search" at bounding box center [45, 25] width 15 height 6
type input "elinson"
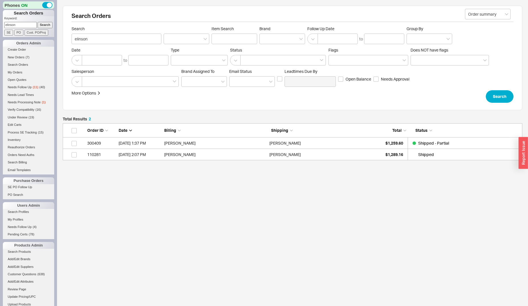
scroll to position [5, 5]
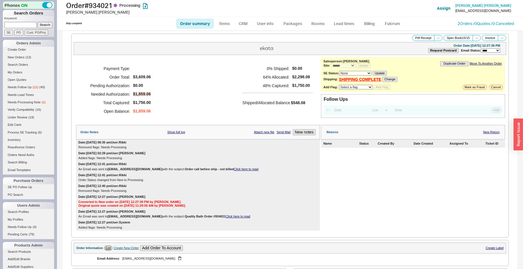
select select "*"
select select "LOW"
select select "3"
click at [244, 24] on link "CRM" at bounding box center [243, 24] width 17 height 10
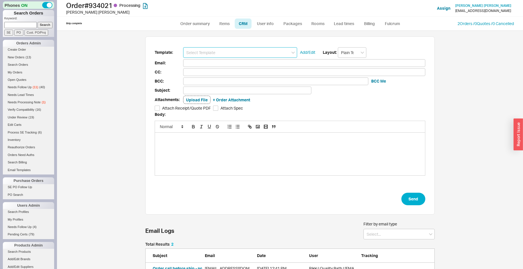
click at [246, 52] on input at bounding box center [240, 52] width 114 height 11
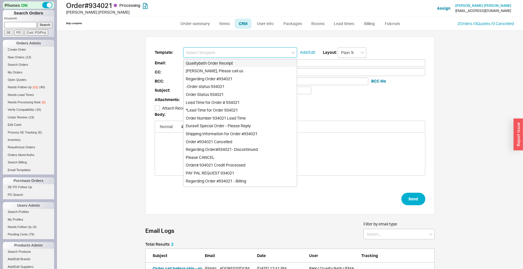
click at [244, 63] on div "Qualitybath Order Receipt" at bounding box center [239, 63] width 113 height 8
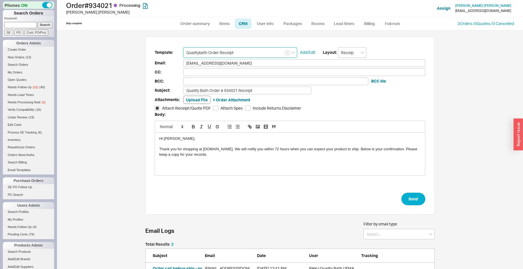
type input "Qualitybath Order Receipt"
type input "Receipt"
type input "edithkappel@msn.com"
type input "Quality Bath Order # 934021 Receipt"
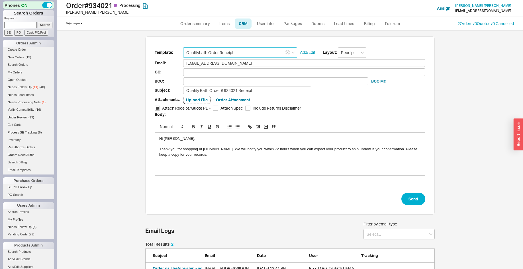
checkbox input "true"
click at [260, 91] on input "Quality Bath Order # 934021 Receipt" at bounding box center [247, 91] width 128 height 8
type input "Quality Bath Order # 934021 Receipt (Gerber Faucet Added)"
drag, startPoint x: 158, startPoint y: 149, endPoint x: 218, endPoint y: 159, distance: 60.8
click at [218, 159] on div "Hi Edith, Thank you for shopping at QualityBath.com. We will notify you within …" at bounding box center [290, 154] width 270 height 43
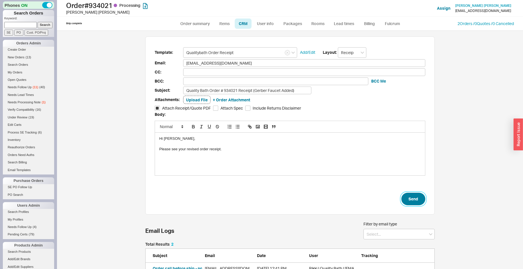
click at [418, 200] on button "Send" at bounding box center [413, 199] width 24 height 13
select select "*"
select select "LOW"
select select "3"
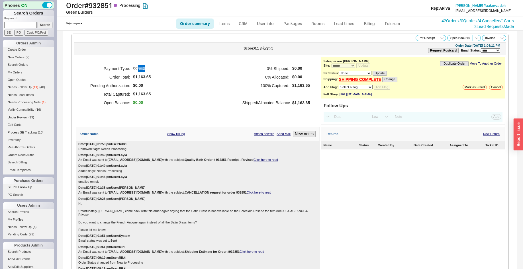
select select "*"
select select "LOW"
select select "3"
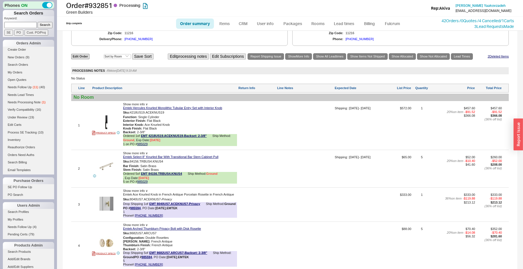
scroll to position [360, 0]
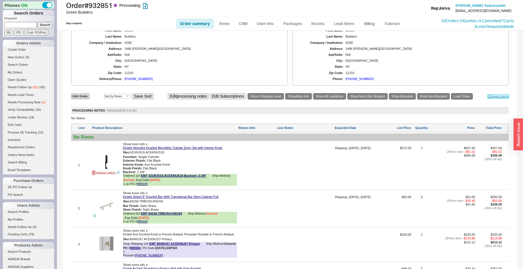
click at [488, 98] on link "2 Deleted Item s" at bounding box center [498, 97] width 21 height 4
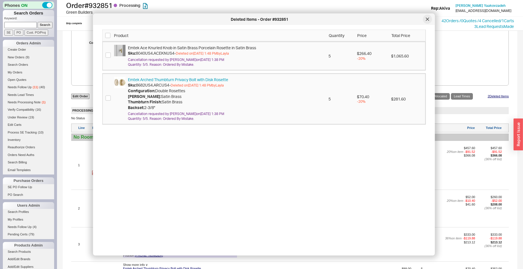
click at [427, 18] on icon at bounding box center [427, 19] width 3 height 3
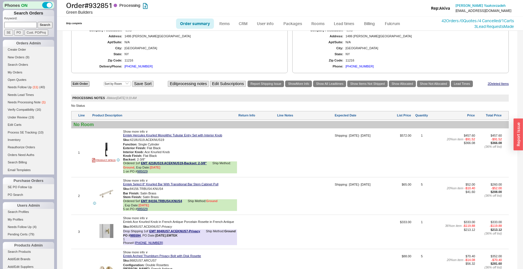
scroll to position [389, 0]
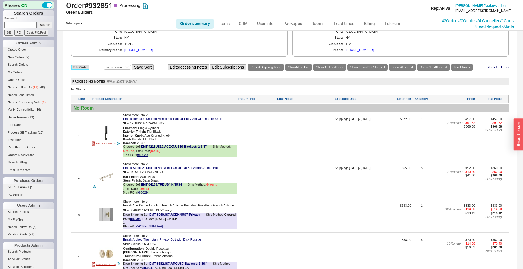
click at [88, 69] on link "Edit Order" at bounding box center [80, 67] width 18 height 5
select select "3"
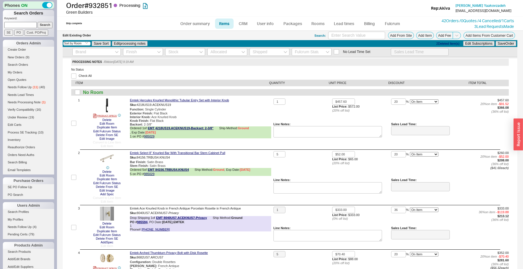
scroll to position [58, 0]
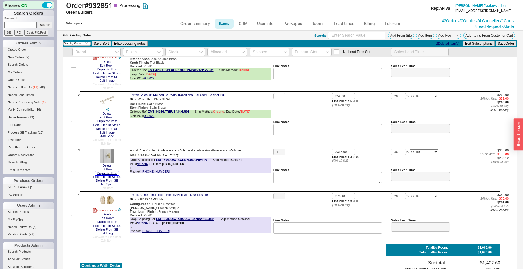
click at [108, 173] on button "Duplicate Item" at bounding box center [106, 174] width 23 height 4
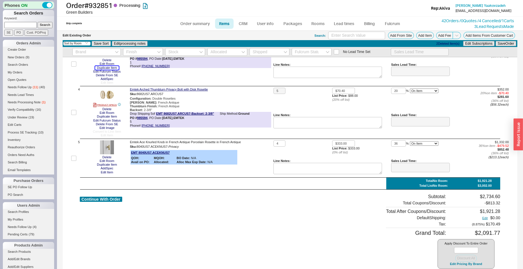
scroll to position [174, 0]
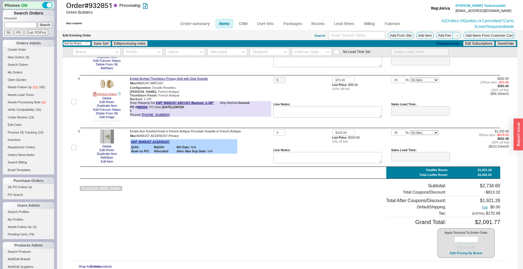
click at [116, 190] on button "Continue With Order" at bounding box center [101, 188] width 42 height 5
select select "*"
select select "LOW"
select select "3"
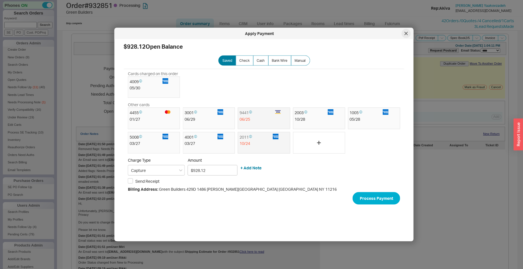
click at [407, 34] on icon at bounding box center [406, 33] width 3 height 3
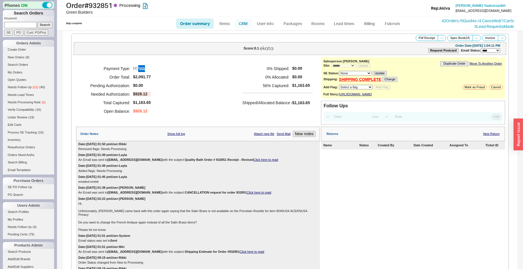
click at [243, 26] on link "CRM" at bounding box center [243, 24] width 17 height 10
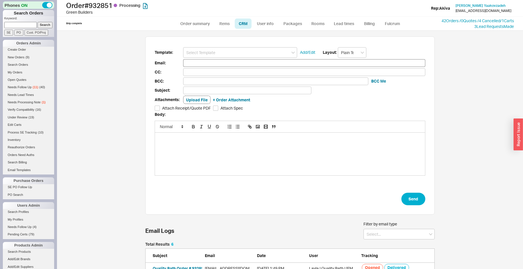
scroll to position [84, 285]
click at [365, 23] on link "Billing" at bounding box center [370, 24] width 20 height 10
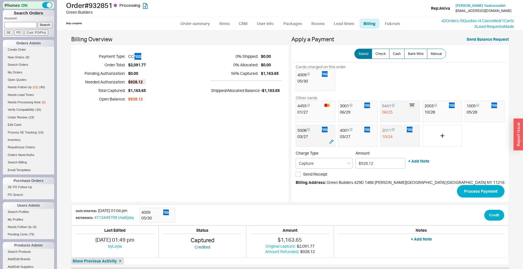
scroll to position [16, 0]
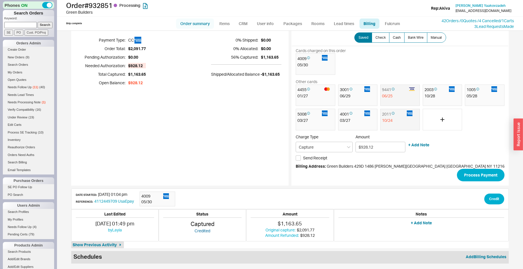
click at [193, 20] on link "Order summary" at bounding box center [195, 24] width 38 height 10
select select "*"
select select "LOW"
select select "3"
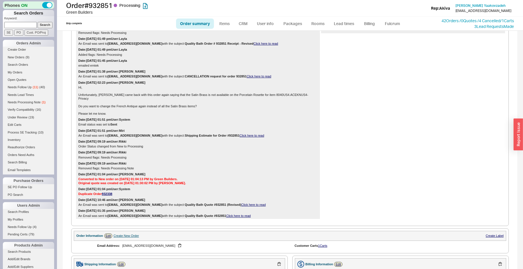
scroll to position [262, 0]
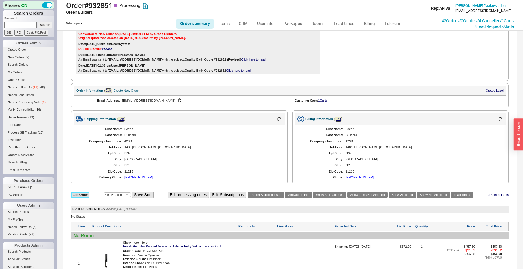
click at [85, 197] on link "Edit Order" at bounding box center [80, 194] width 18 height 5
select select "3"
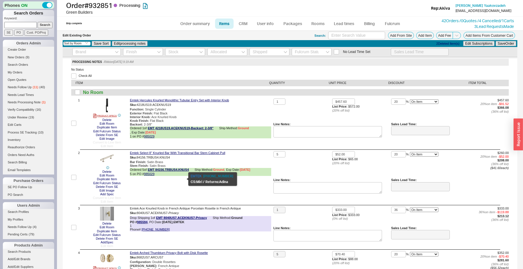
scroll to position [145, 0]
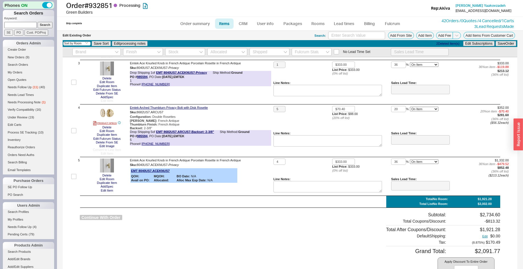
click at [107, 218] on button "Continue With Order" at bounding box center [101, 217] width 42 height 5
select select "*"
select select "LOW"
select select "3"
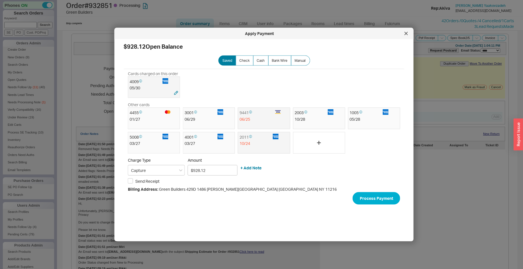
click at [142, 84] on span at bounding box center [140, 82] width 3 height 5
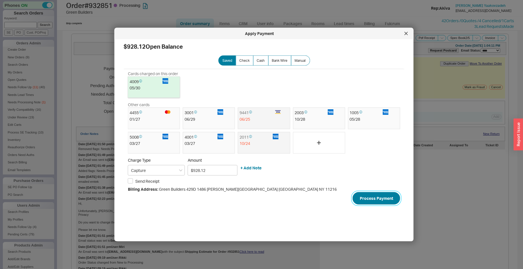
click at [379, 202] on button "Process Payment" at bounding box center [377, 198] width 48 height 13
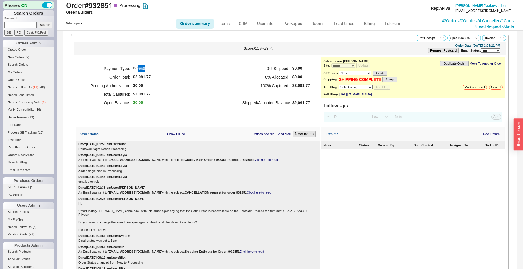
click at [264, 162] on link "Click here to read" at bounding box center [266, 159] width 25 height 3
click at [242, 26] on link "CRM" at bounding box center [243, 24] width 17 height 10
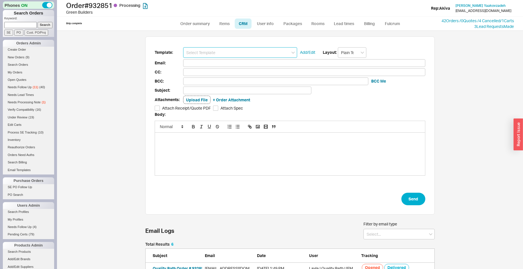
scroll to position [84, 285]
click at [236, 51] on input at bounding box center [240, 52] width 114 height 11
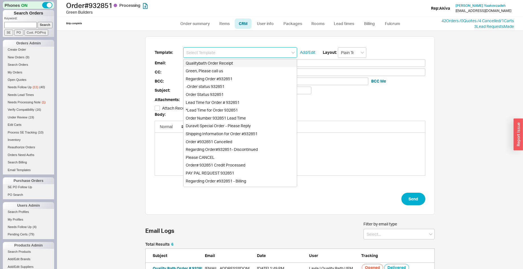
click at [235, 64] on div "Qualitybath Order Receipt" at bounding box center [239, 63] width 113 height 8
type input "Receipt"
type input "[EMAIL_ADDRESS][DOMAIN_NAME]"
type input "Quality Bath Order # 932851 Receipt"
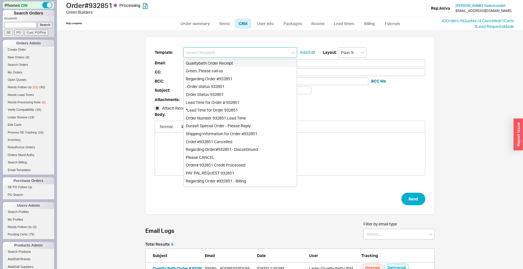
checkbox input "true"
type input "Qualitybath Order Receipt"
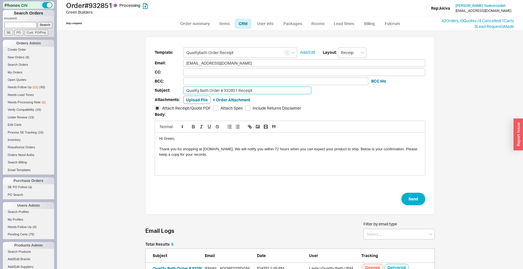
click at [255, 89] on input "Quality Bath Order # 932851 Receipt" at bounding box center [247, 91] width 128 height 8
type input "Quality Bath Order # 932851 Receipt (Correct Quantities)"
click at [417, 197] on button "Send" at bounding box center [413, 199] width 24 height 13
select select "*"
select select "LOW"
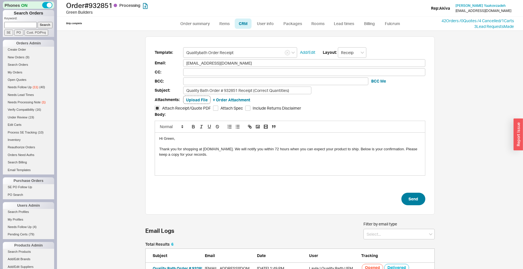
select select "3"
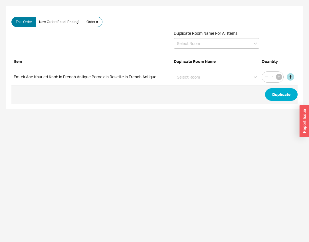
click at [278, 75] on button "button" at bounding box center [278, 77] width 6 height 6
type input "4"
click at [277, 92] on button "Duplicate" at bounding box center [281, 94] width 32 height 13
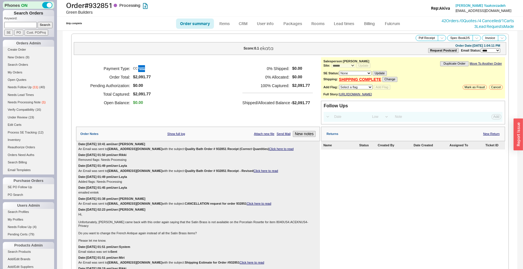
select select "*"
select select "LOW"
select select "3"
click at [339, 85] on select "Select a flag Under Review Hold Verify Compatibility Needs Processing Cannot Be…" at bounding box center [356, 87] width 34 height 5
select select "11"
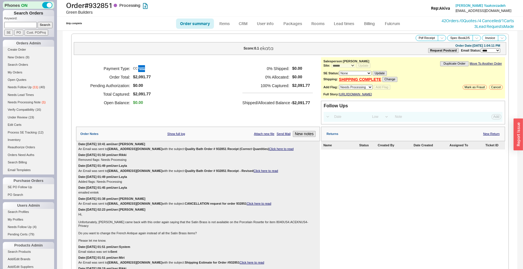
click option "Needs Processing" at bounding box center [0, 0] width 0 height 0
click at [381, 88] on button "Add Flag" at bounding box center [382, 87] width 17 height 5
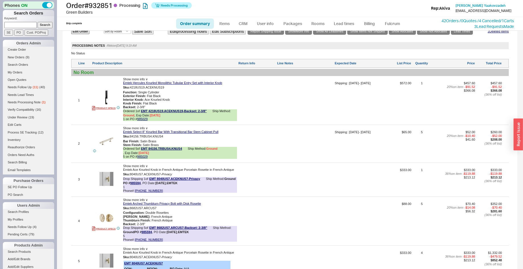
scroll to position [465, 0]
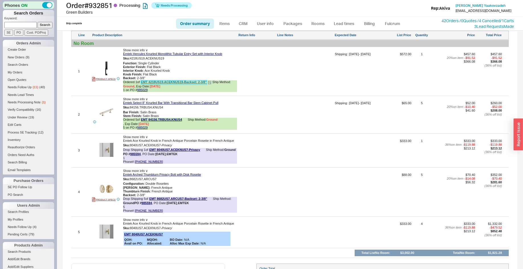
click at [195, 84] on link "EMT 4218US19.ACEKNUS19-Backset: 2-3/8"" at bounding box center [174, 82] width 66 height 4
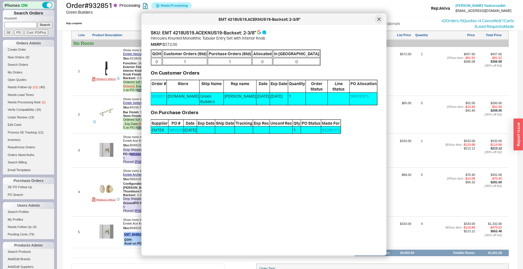
click at [379, 19] on icon at bounding box center [378, 19] width 3 height 3
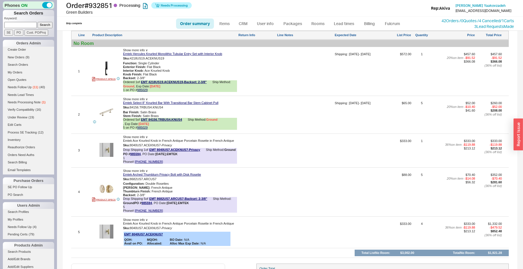
click at [304, 231] on div at bounding box center [305, 234] width 57 height 25
type textarea "ok to bring to warehouse and ship with line 1 and 2"
click at [280, 234] on button "SAVE" at bounding box center [283, 234] width 12 height 5
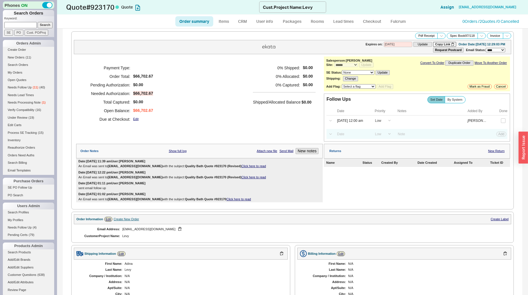
select select "*"
select select "LOW"
select select "3"
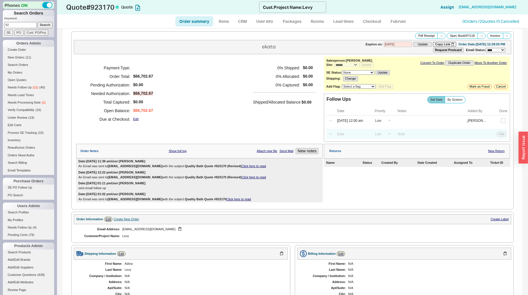
scroll to position [145, 0]
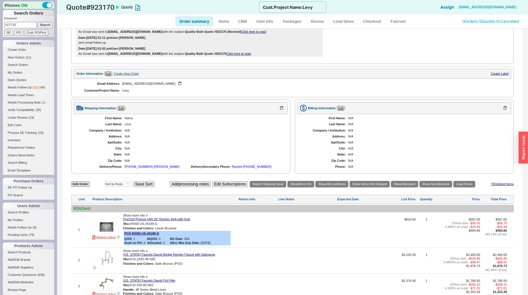
type input "927730"
click at [38, 22] on input "Search" at bounding box center [45, 25] width 15 height 6
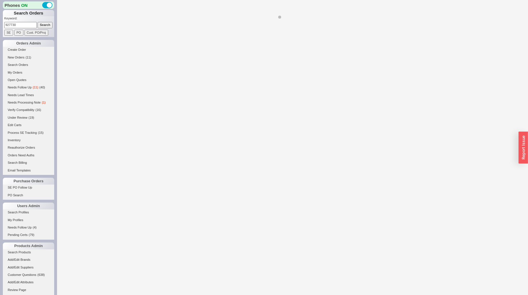
select select "*"
select select "LOW"
select select "3"
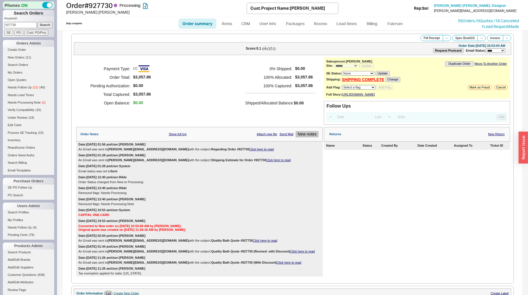
click at [302, 137] on button "New notes" at bounding box center [306, 134] width 23 height 6
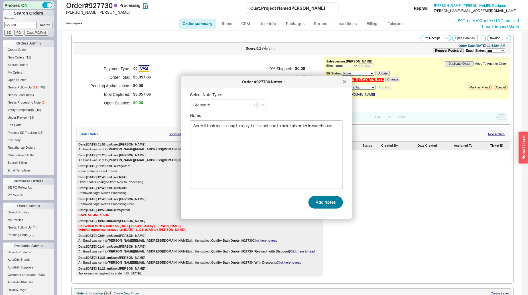
type textarea "Sorry it took me so long to reply. Let's continue to hold this order in warehou…"
click at [304, 199] on form "Select Note Type: Standard Notes Sorry it took me so long to reply. Let's conti…" at bounding box center [266, 150] width 153 height 116
click at [314, 202] on button "Add Notes" at bounding box center [325, 202] width 34 height 13
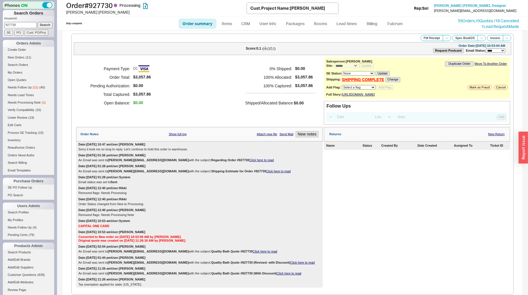
click at [16, 24] on input "927730" at bounding box center [20, 25] width 32 height 6
type input "932841"
click at [38, 22] on input "Search" at bounding box center [45, 25] width 15 height 6
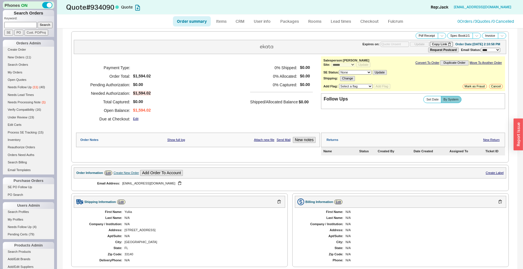
select select "*"
select select "3"
click at [458, 22] on link "0 Orders / 3 Quotes / 0 Cancelled" at bounding box center [486, 21] width 56 height 5
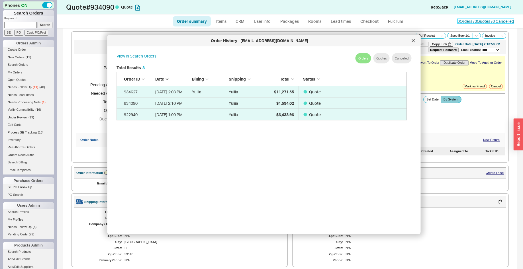
scroll to position [170, 295]
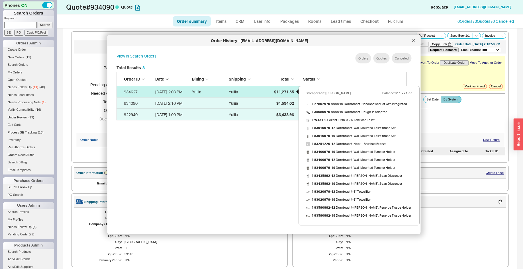
click at [283, 91] on span "$11,271.55" at bounding box center [284, 91] width 20 height 5
select select "*"
select select "LOW"
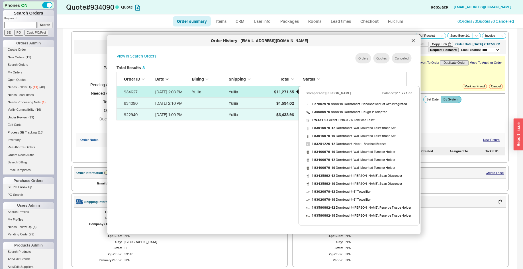
select select "3"
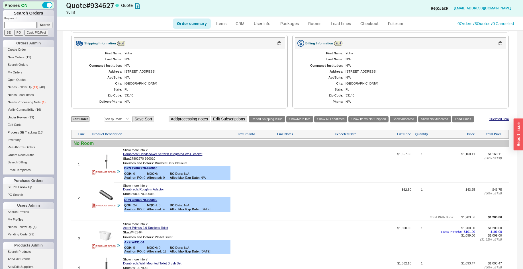
scroll to position [320, 0]
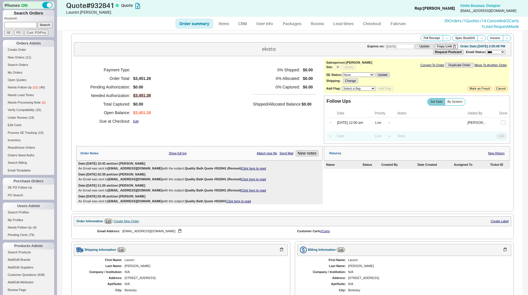
select select "*"
select select "LOW"
select select "3"
select select "*"
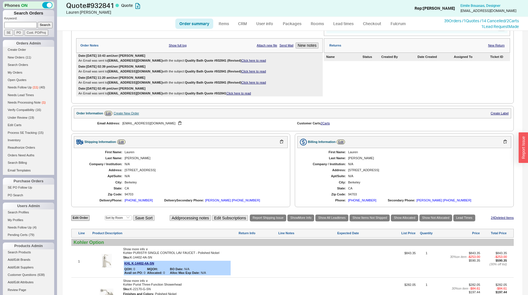
scroll to position [116, 0]
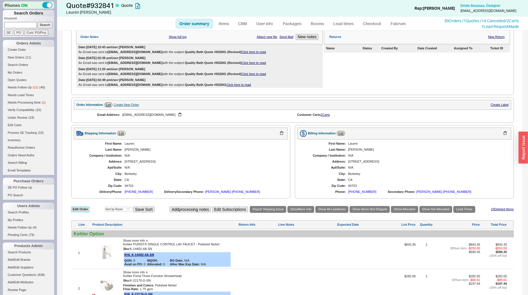
click at [77, 209] on link "Edit Order" at bounding box center [80, 208] width 18 height 5
select select "3"
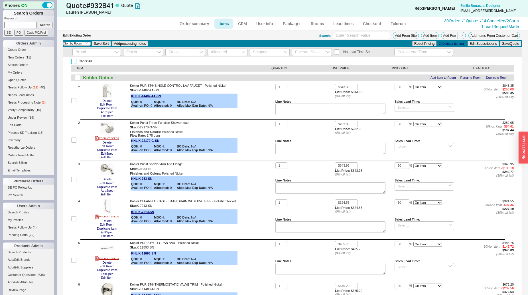
click at [74, 62] on input "Check All" at bounding box center [73, 61] width 5 height 5
checkbox input "true"
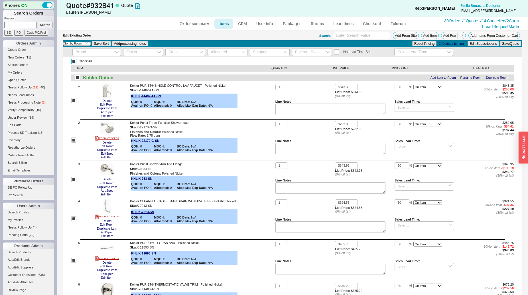
checkbox input "true"
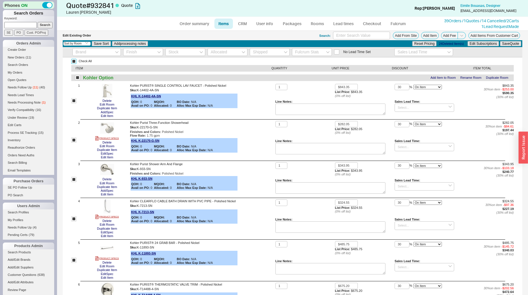
checkbox input "true"
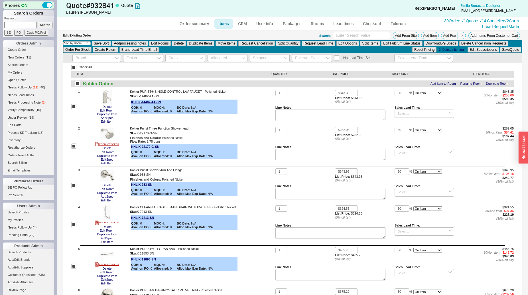
click at [73, 227] on label at bounding box center [73, 224] width 5 height 38
click at [73, 227] on input "checkbox" at bounding box center [73, 224] width 5 height 5
checkbox input "false"
click at [181, 46] on button "Delete" at bounding box center [179, 43] width 14 height 5
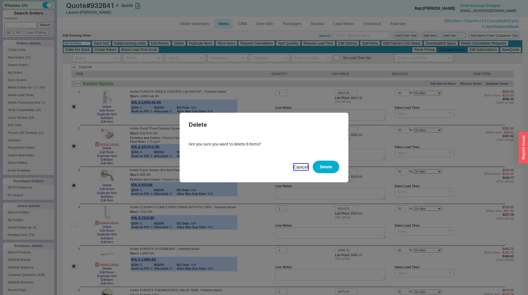
click at [303, 167] on button "Cancel" at bounding box center [300, 167] width 15 height 6
checkbox input "false"
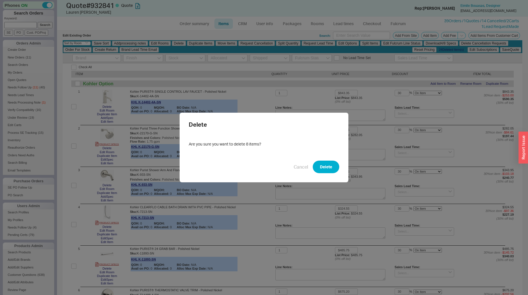
checkbox input "false"
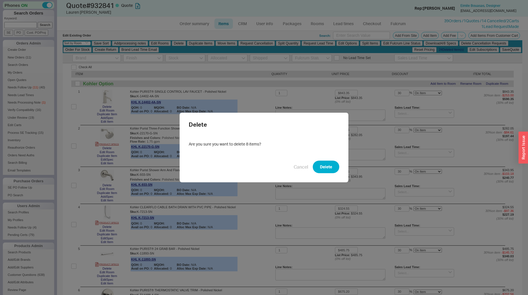
checkbox input "false"
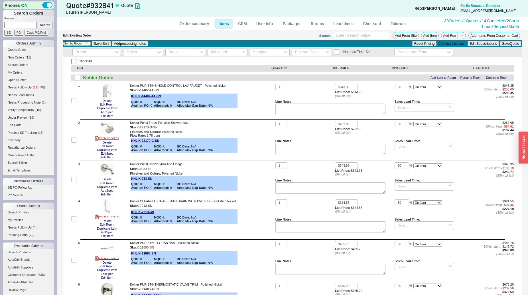
click at [73, 63] on input "Check All" at bounding box center [73, 61] width 5 height 5
checkbox input "true"
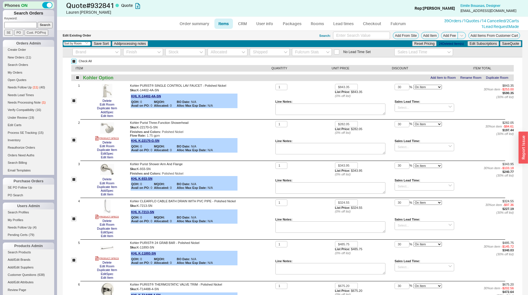
checkbox input "true"
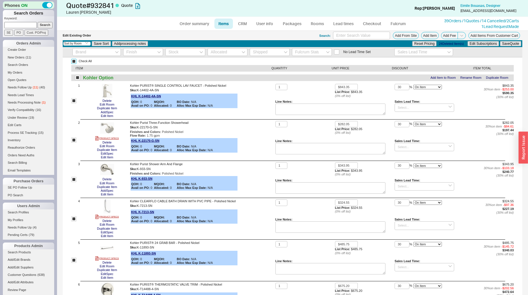
checkbox input "true"
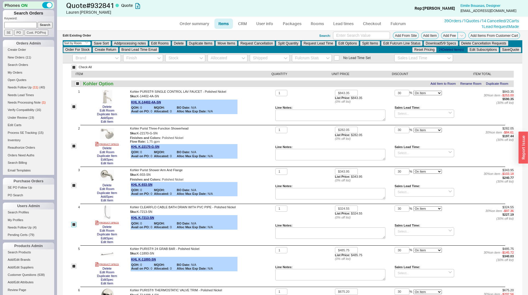
click at [73, 223] on input "checkbox" at bounding box center [73, 224] width 5 height 5
checkbox input "false"
click at [74, 267] on input "checkbox" at bounding box center [73, 265] width 5 height 5
checkbox input "false"
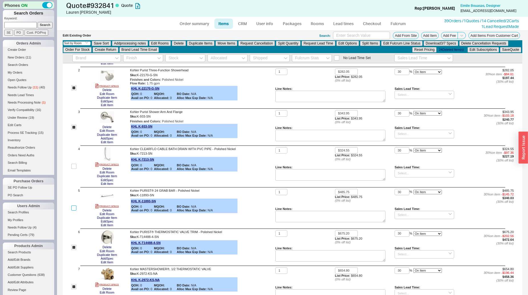
scroll to position [145, 0]
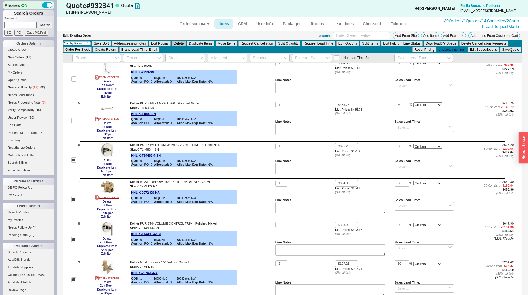
click at [178, 42] on button "Delete" at bounding box center [179, 43] width 14 height 5
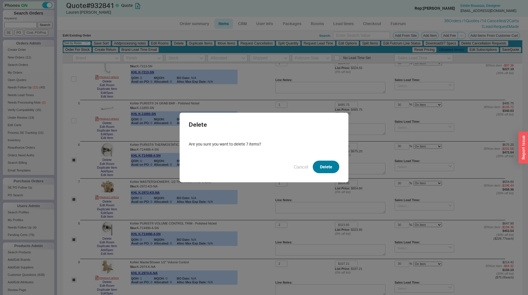
click at [322, 160] on button "Delete" at bounding box center [326, 166] width 26 height 13
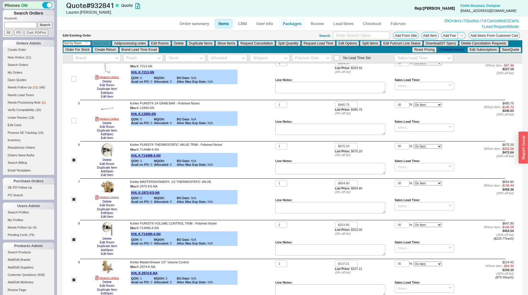
checkbox input "false"
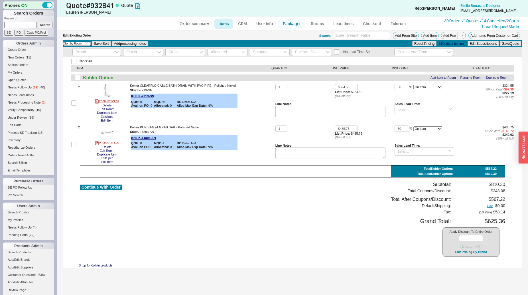
scroll to position [0, 0]
click at [116, 185] on button "Continue With Order" at bounding box center [101, 186] width 42 height 5
select select "*"
select select "LOW"
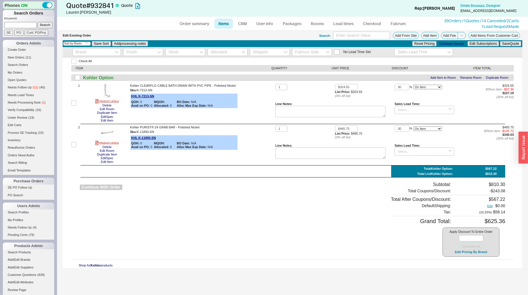
select select "LOW"
select select "3"
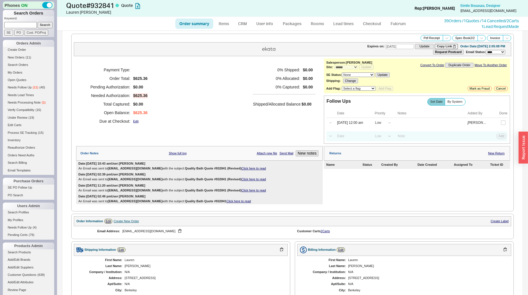
scroll to position [145, 0]
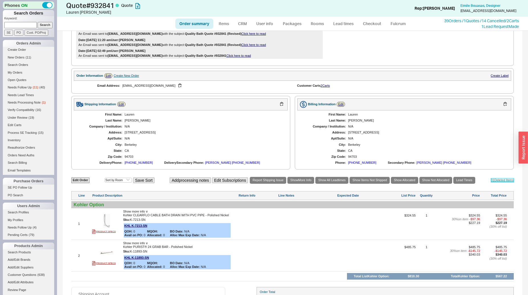
click at [495, 181] on link "31 Deleted Item s" at bounding box center [502, 180] width 23 height 4
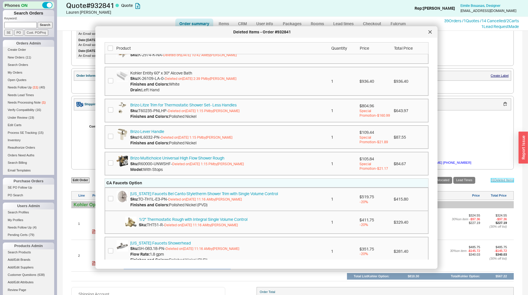
scroll to position [0, 0]
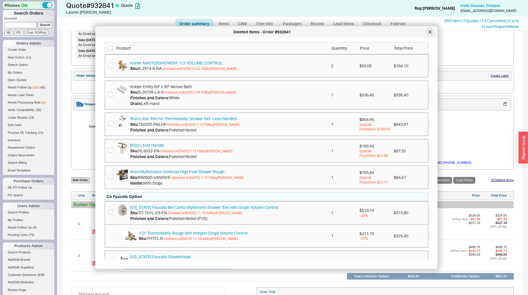
click at [429, 31] on icon at bounding box center [429, 31] width 3 height 3
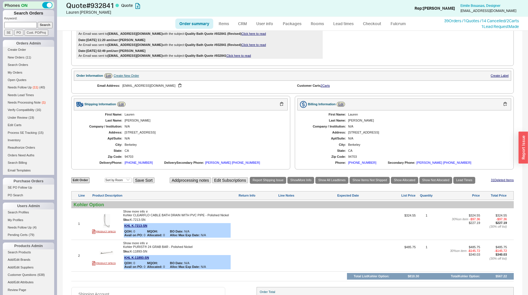
click at [80, 179] on div "Edit Order Select an option Sort by Brand Sort by Room Save Sort Add processing…" at bounding box center [292, 180] width 442 height 8
click at [78, 183] on link "Edit Order" at bounding box center [80, 179] width 18 height 5
select select "3"
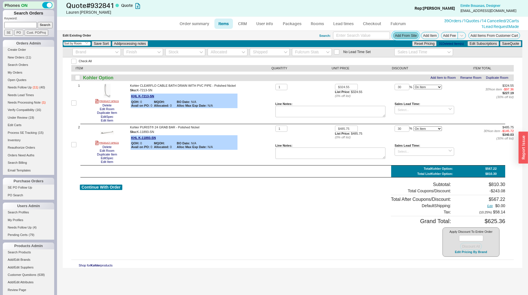
click at [402, 37] on button "Add From Site" at bounding box center [406, 35] width 26 height 7
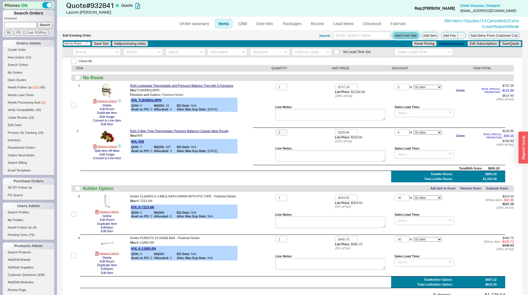
click at [393, 36] on button "Add From Site" at bounding box center [406, 35] width 26 height 7
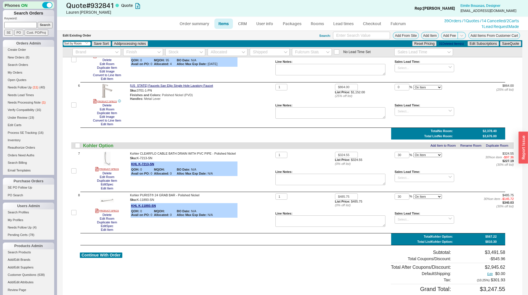
scroll to position [232, 0]
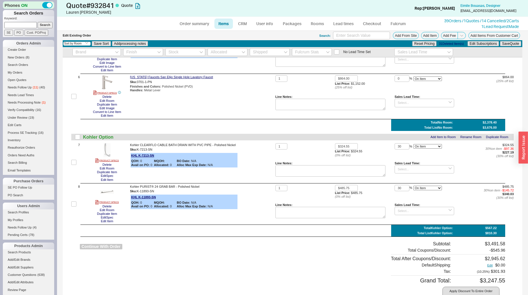
click at [102, 247] on button "Continue With Order" at bounding box center [101, 246] width 42 height 5
select select "*"
select select "LOW"
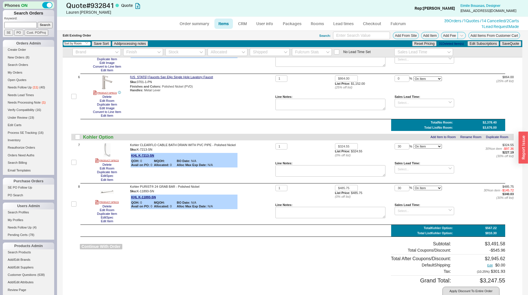
select select "3"
